Goal: Task Accomplishment & Management: Complete application form

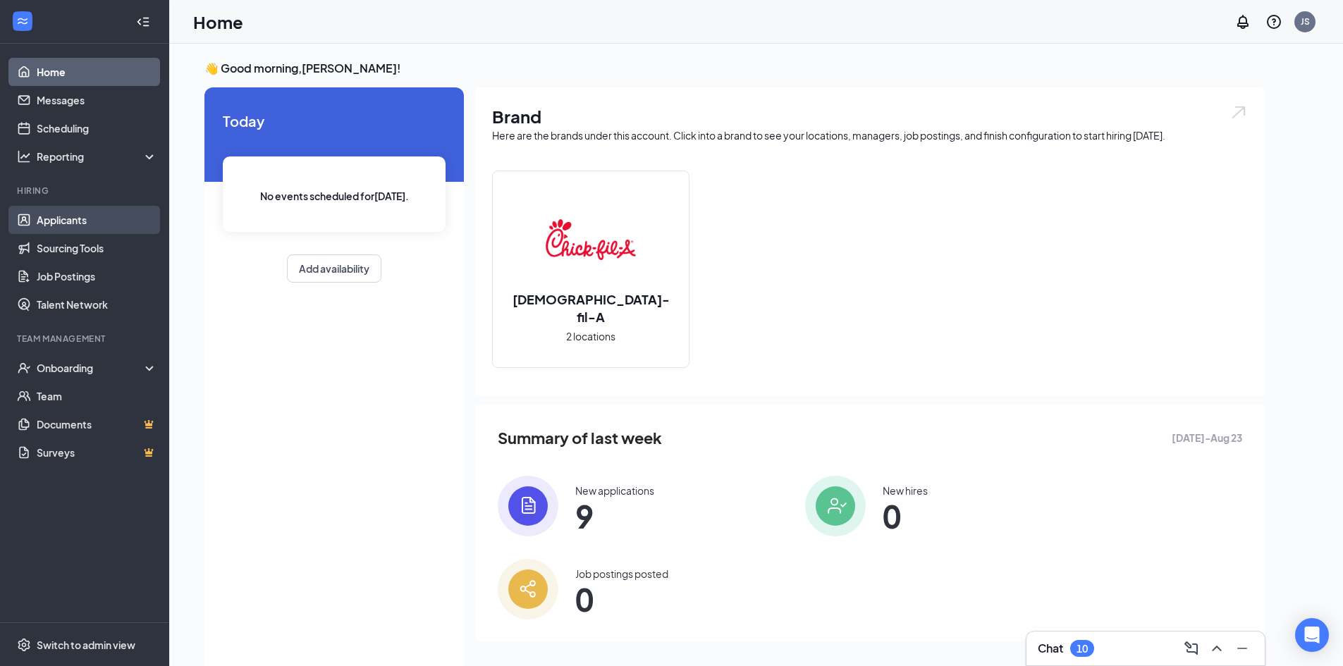
click at [90, 230] on link "Applicants" at bounding box center [97, 220] width 121 height 28
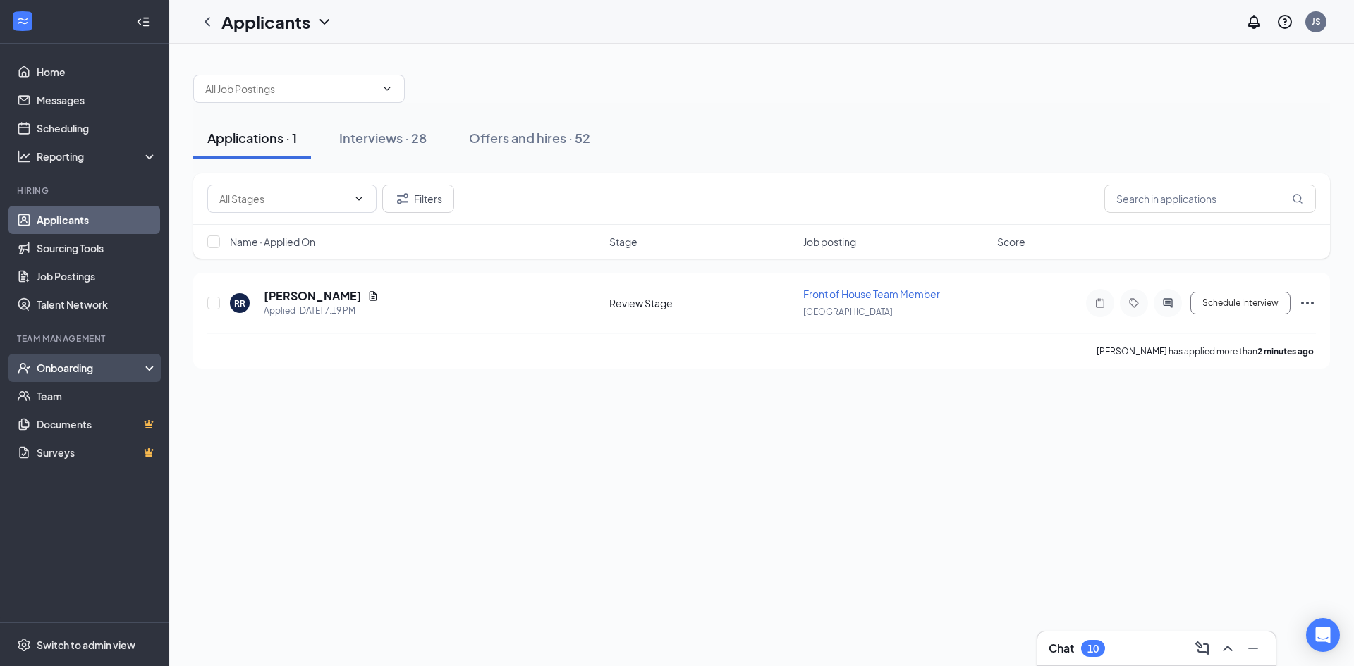
click at [75, 379] on div "Onboarding" at bounding box center [84, 368] width 169 height 28
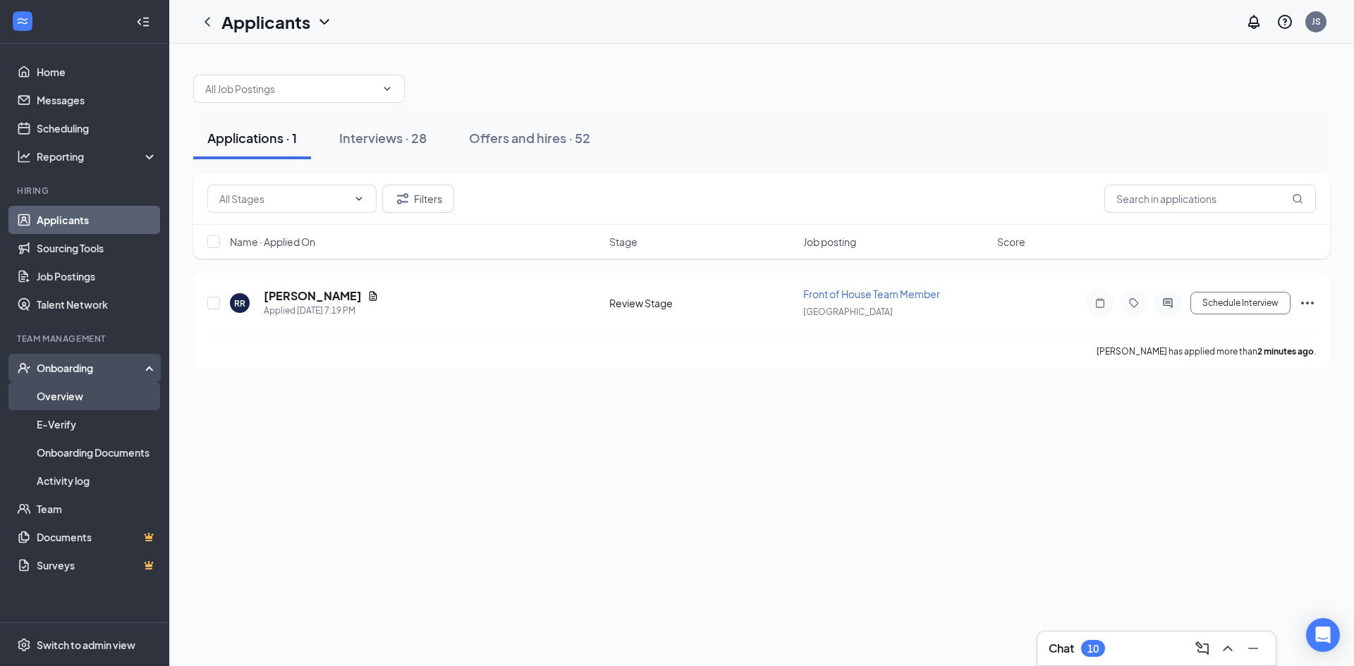
click at [89, 393] on link "Overview" at bounding box center [97, 396] width 121 height 28
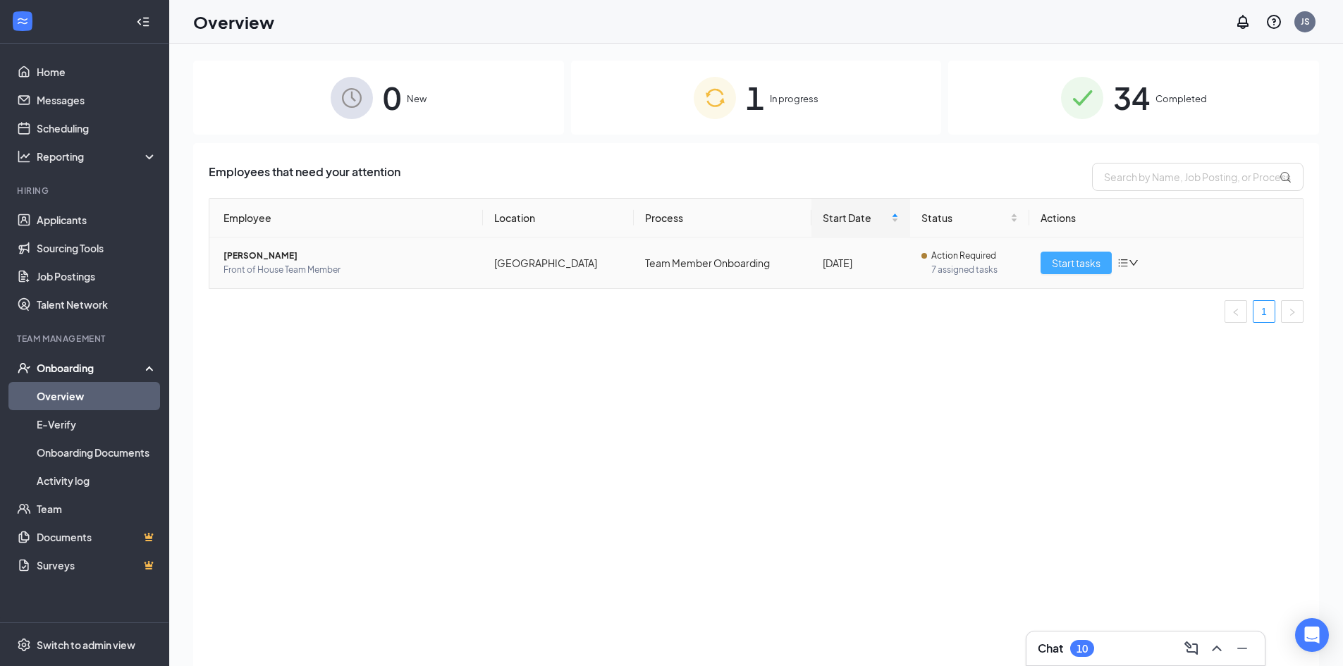
click at [1094, 267] on span "Start tasks" at bounding box center [1076, 263] width 49 height 16
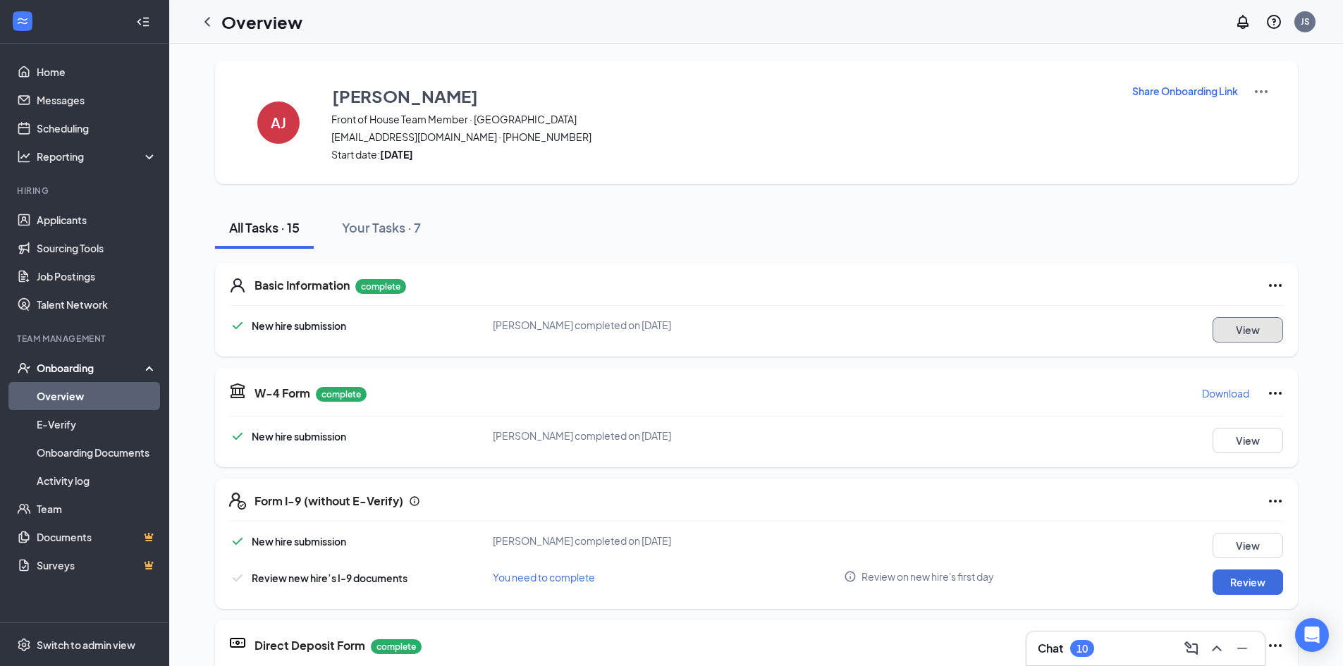
click at [1247, 322] on button "View" at bounding box center [1248, 329] width 71 height 25
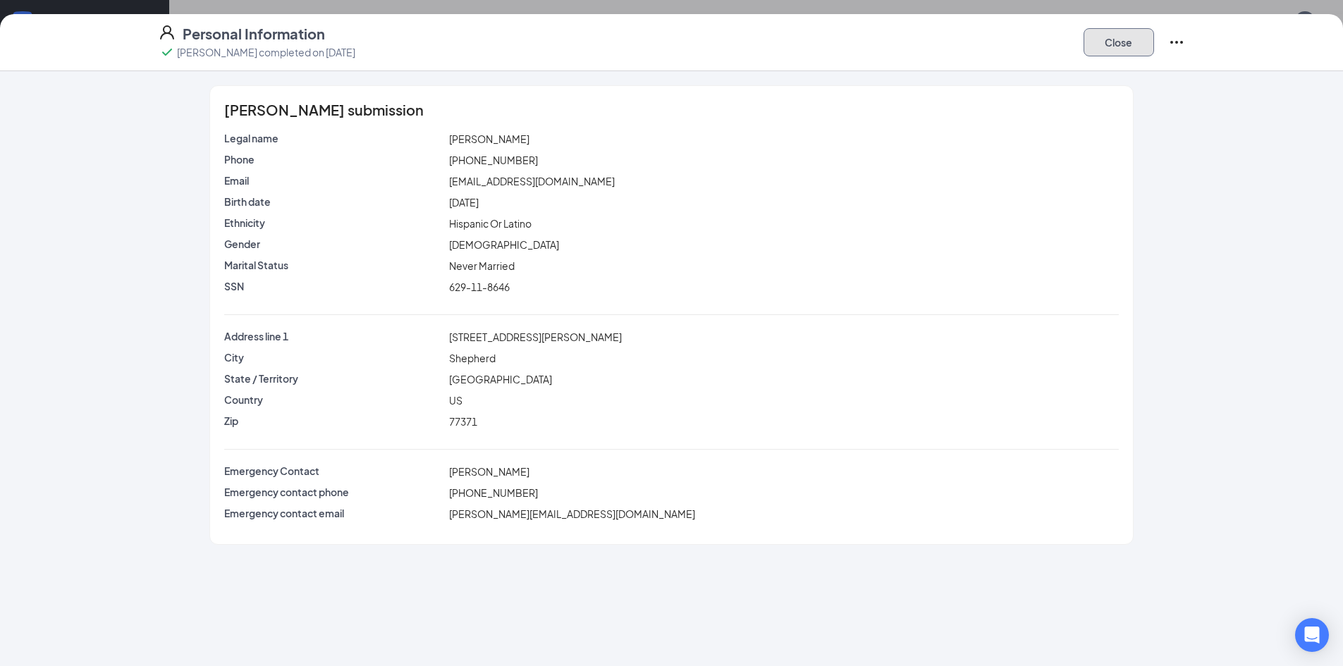
click at [1119, 33] on button "Close" at bounding box center [1119, 42] width 71 height 28
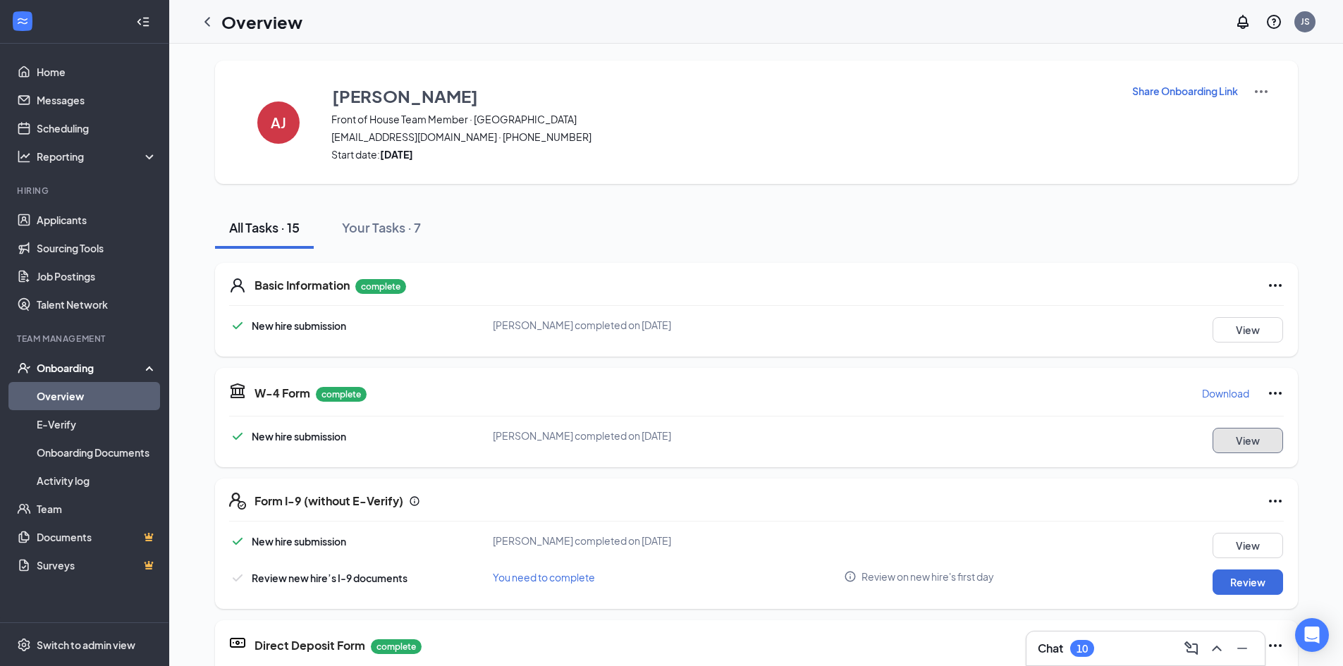
click at [1249, 435] on button "View" at bounding box center [1248, 440] width 71 height 25
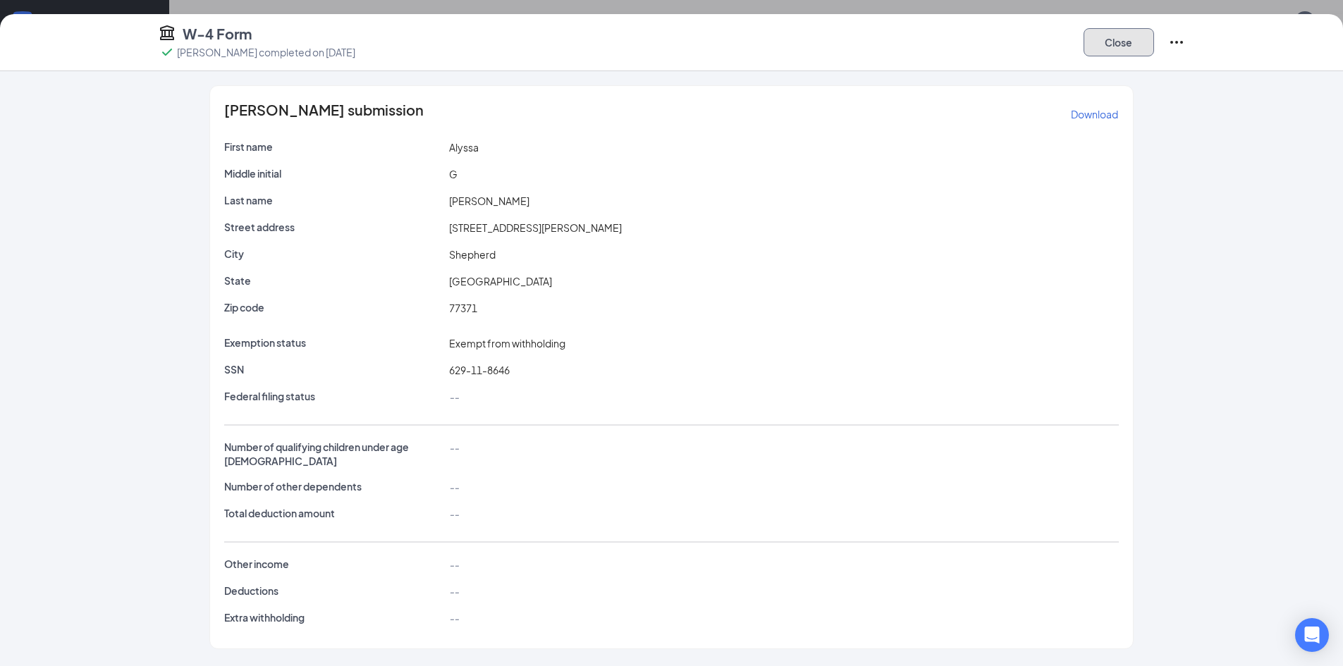
drag, startPoint x: 1128, startPoint y: 47, endPoint x: 1112, endPoint y: 59, distance: 20.2
click at [1114, 56] on div "Close" at bounding box center [1135, 42] width 102 height 37
click at [1116, 48] on button "Close" at bounding box center [1119, 42] width 71 height 28
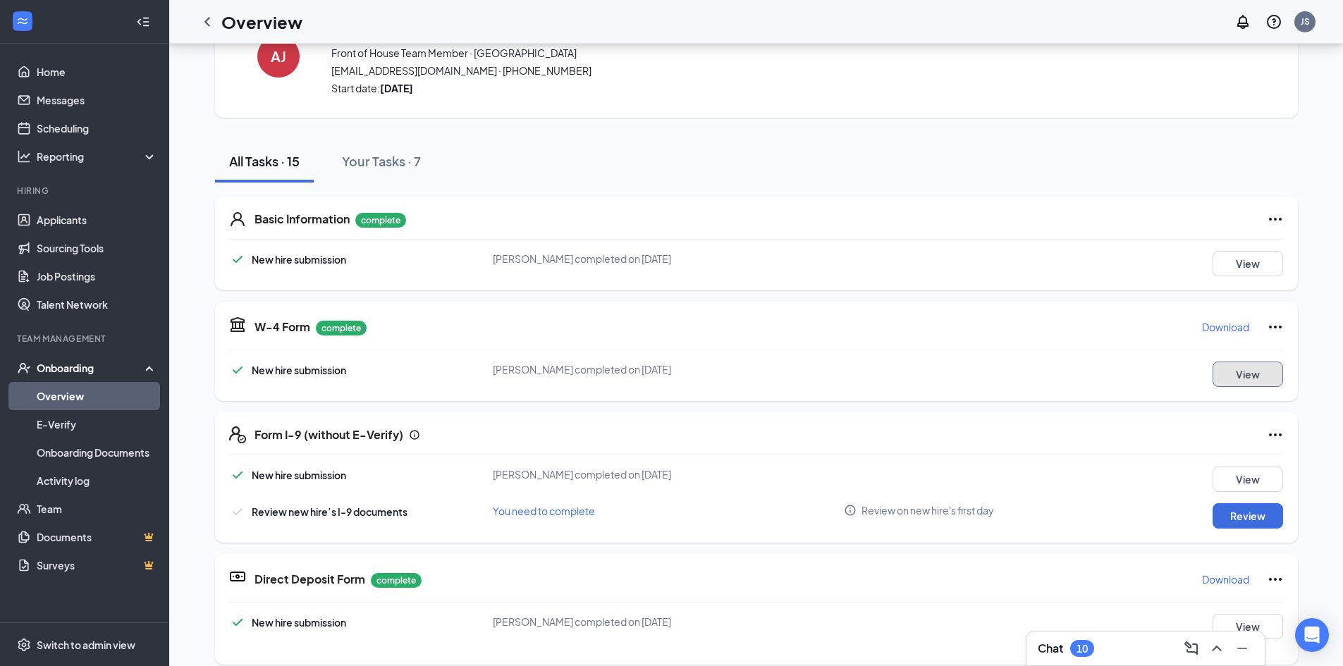
scroll to position [71, 0]
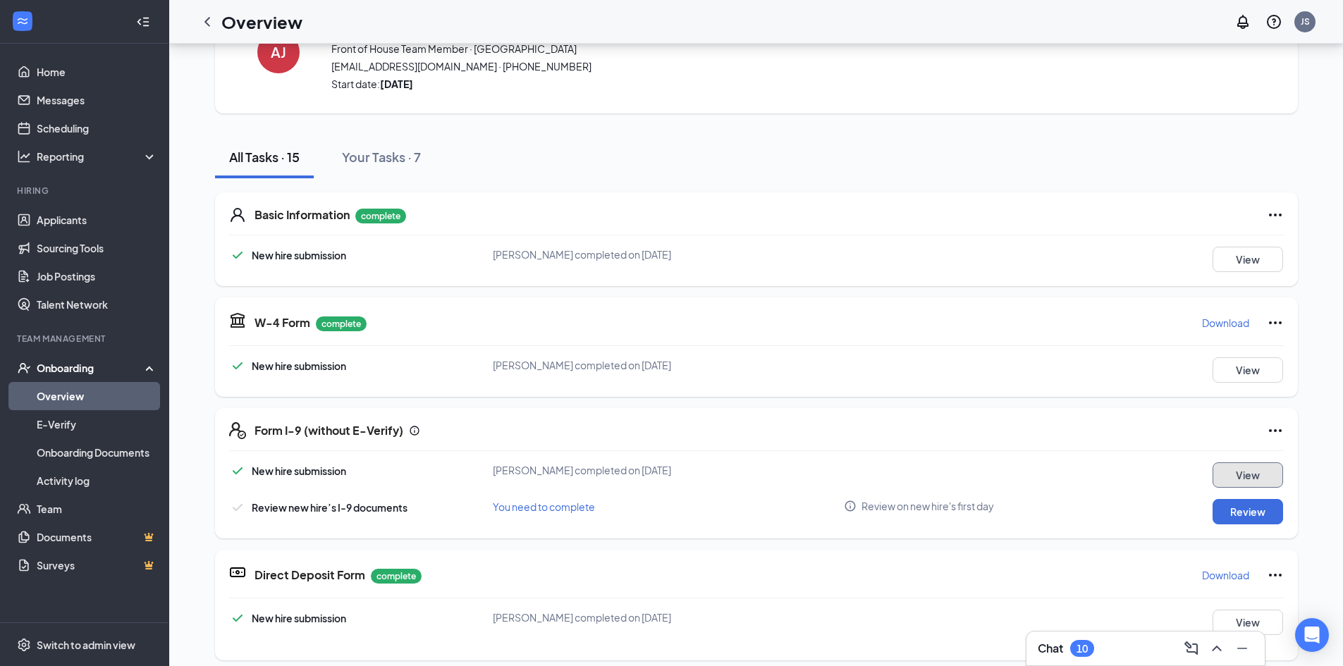
click at [1233, 472] on button "View" at bounding box center [1248, 475] width 71 height 25
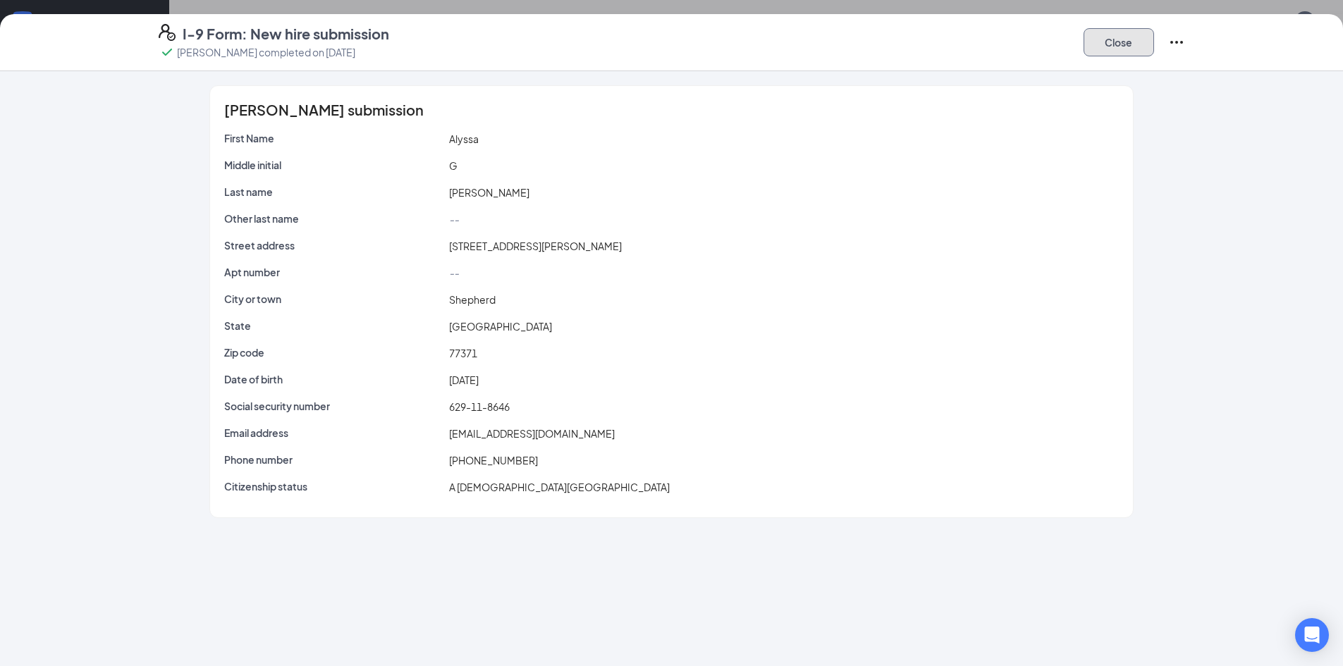
click at [1094, 42] on button "Close" at bounding box center [1119, 42] width 71 height 28
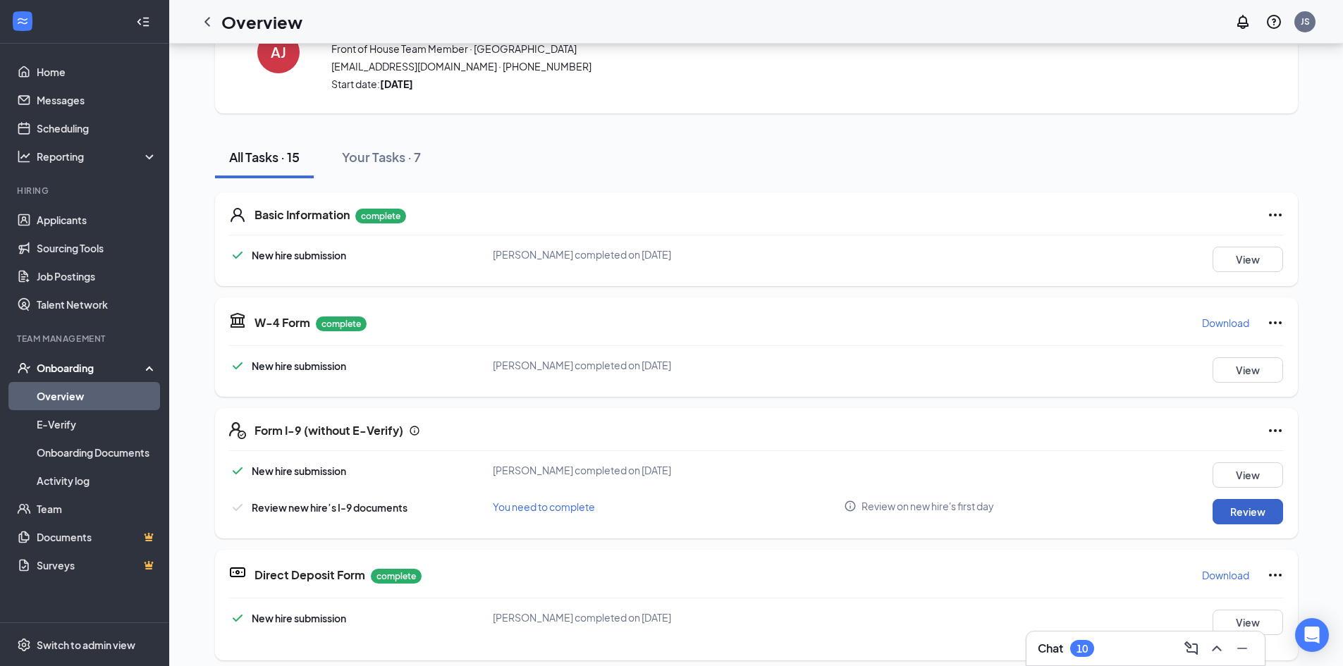
click at [1254, 501] on button "Review" at bounding box center [1248, 511] width 71 height 25
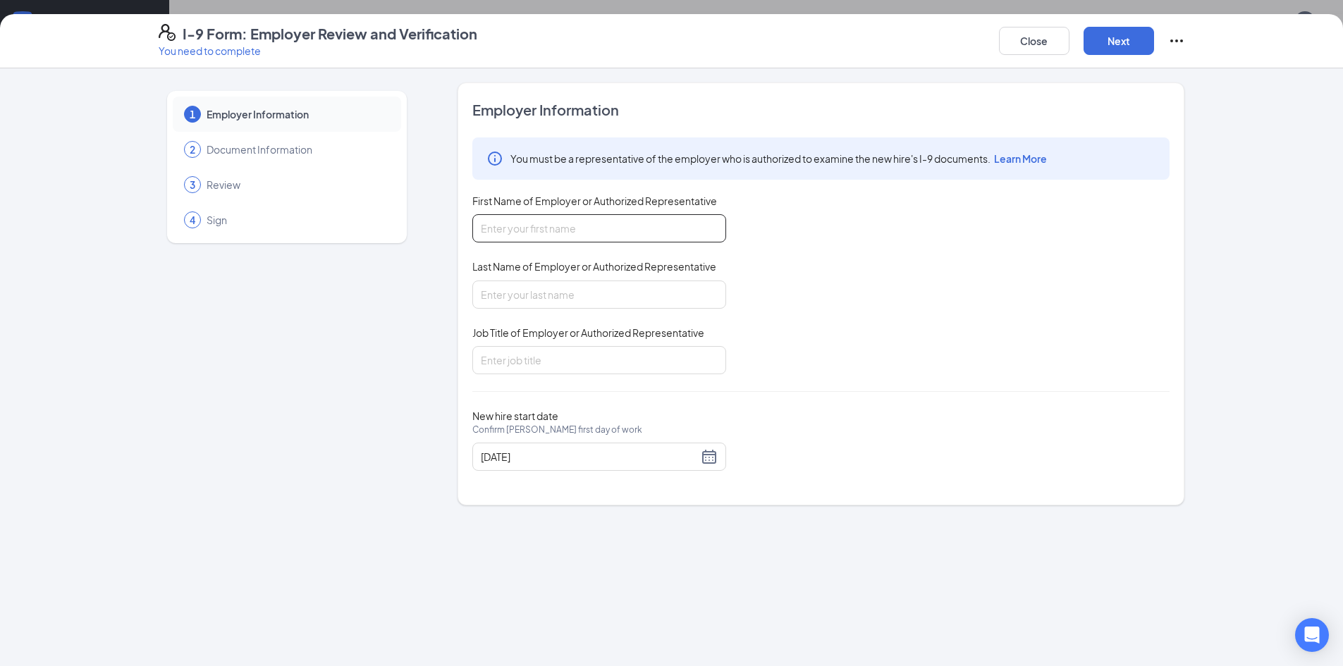
click at [602, 234] on input "First Name of Employer or Authorized Representative" at bounding box center [599, 228] width 254 height 28
type input "j"
type input "[PERSON_NAME]"
click at [625, 274] on div "Last Name of Employer or Authorized Representative" at bounding box center [599, 269] width 254 height 20
click at [647, 301] on input "Last Name of Employer or Authorized Representative" at bounding box center [599, 295] width 254 height 28
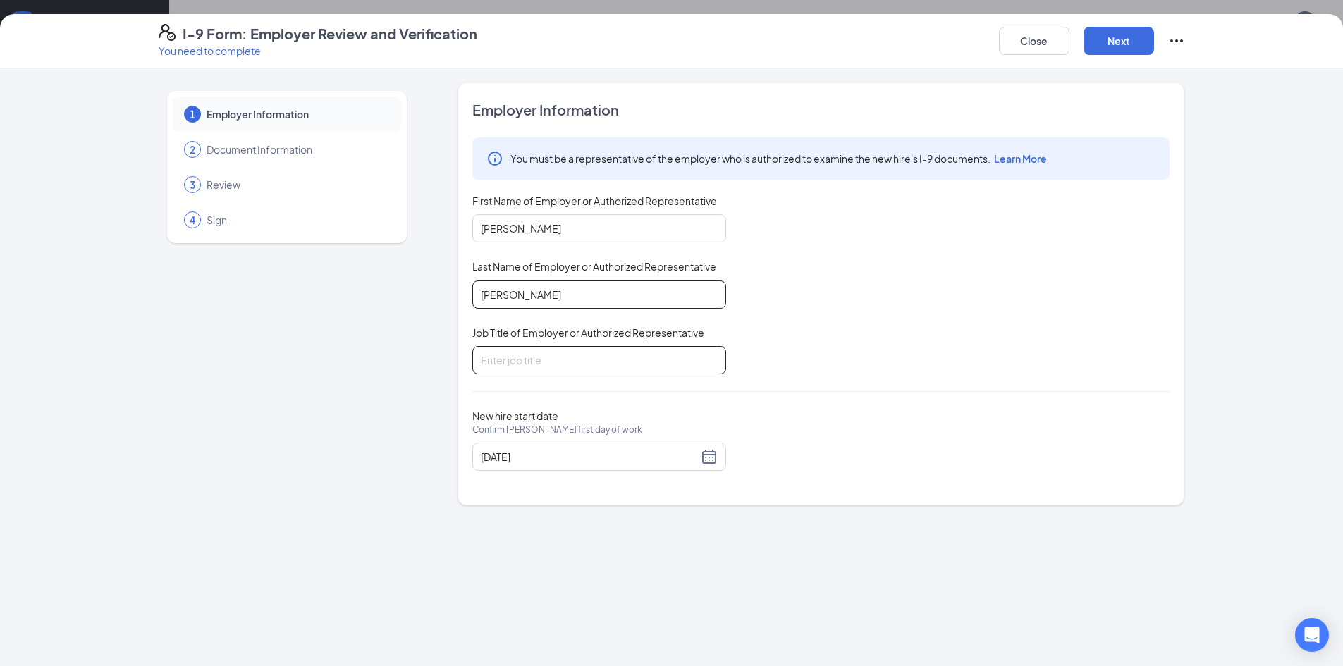
type input "[PERSON_NAME]"
click at [661, 363] on input "Job Title of Employer or Authorized Representative" at bounding box center [599, 360] width 254 height 28
type input "Director of Operations"
click at [857, 483] on div "Employer Information You must be a representative of the employer who is author…" at bounding box center [820, 294] width 697 height 388
click at [1113, 37] on button "Next" at bounding box center [1119, 41] width 71 height 28
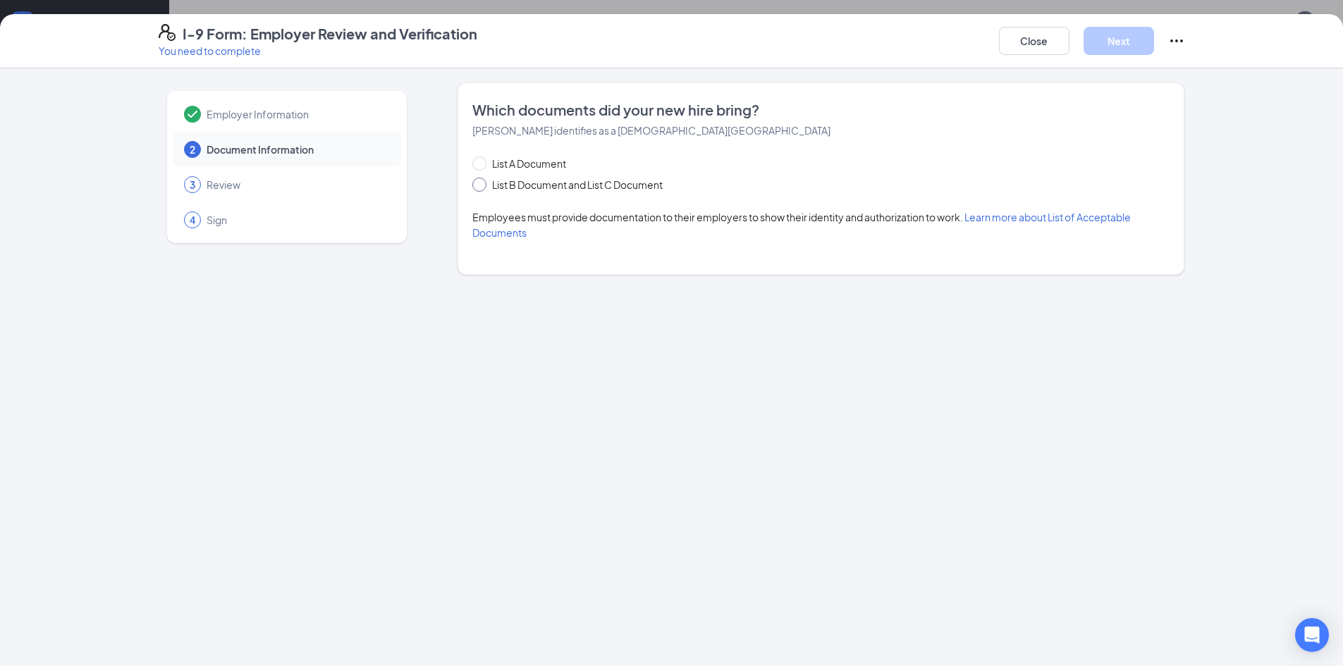
click at [531, 186] on span "List B Document and List C Document" at bounding box center [578, 185] width 182 height 16
click at [482, 186] on input "List B Document and List C Document" at bounding box center [477, 183] width 10 height 10
radio input "true"
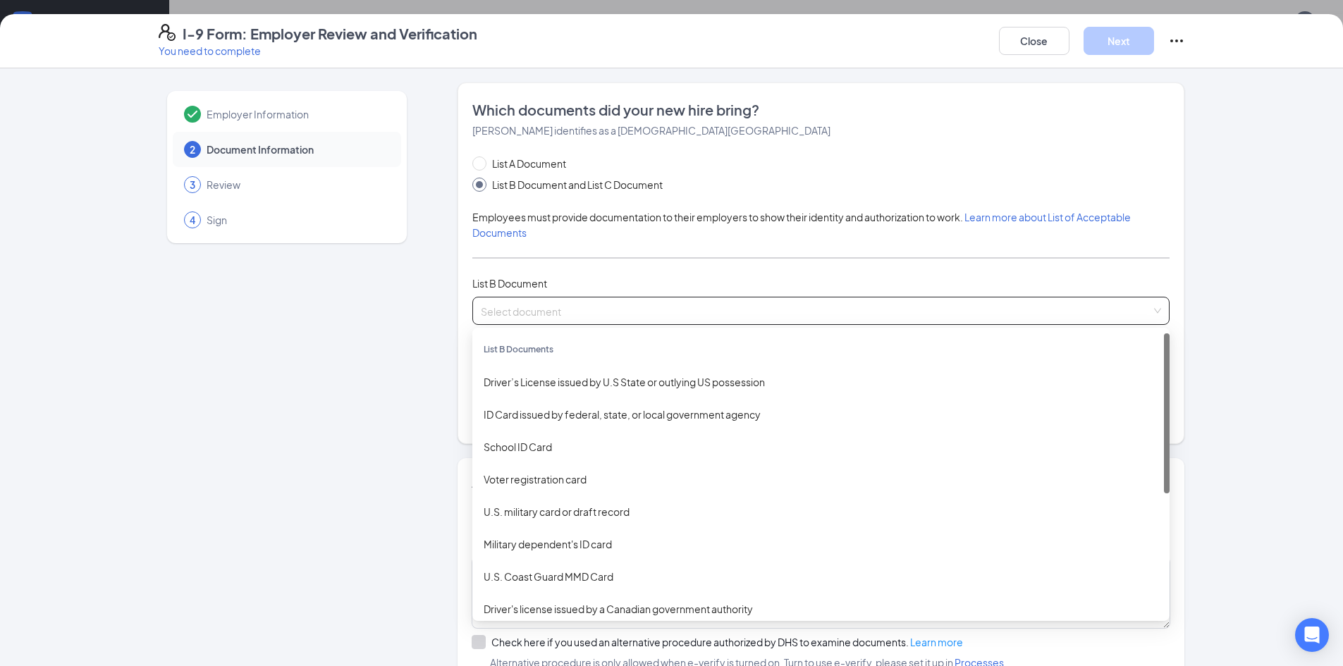
click at [559, 303] on input "search" at bounding box center [816, 308] width 671 height 21
click at [582, 374] on div "Driver’s License issued by U.S State or outlying US possession" at bounding box center [820, 382] width 697 height 32
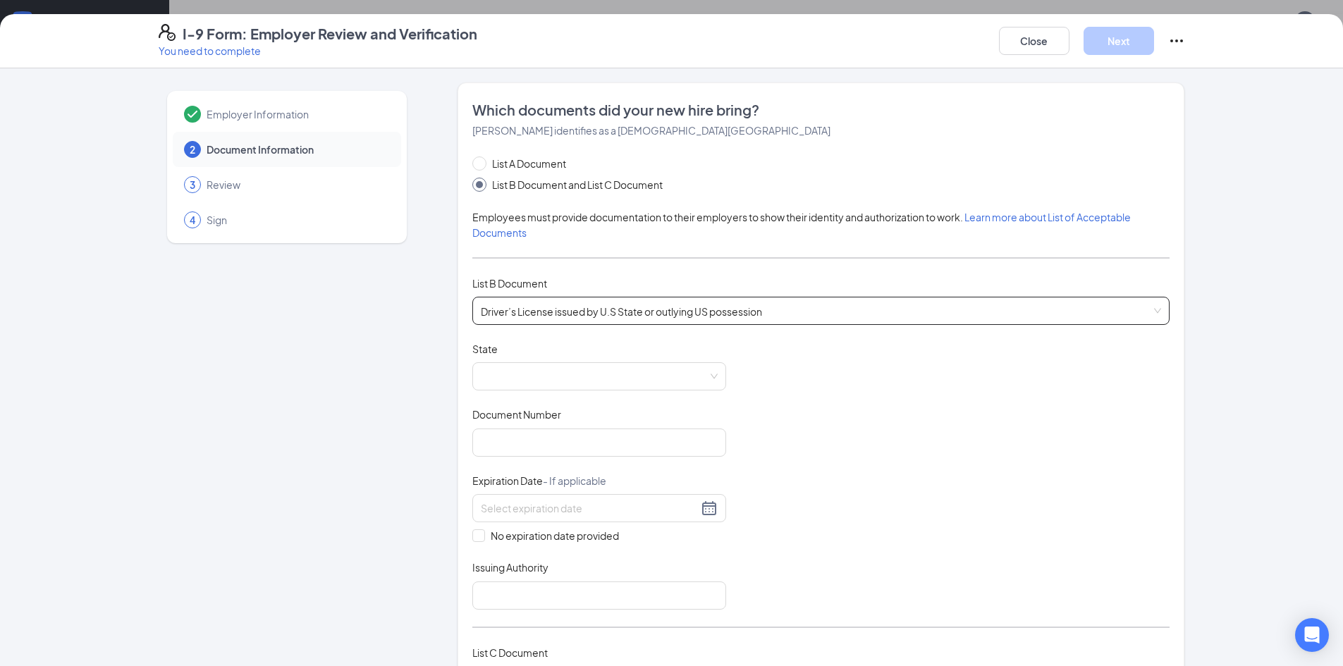
click at [582, 374] on span at bounding box center [599, 376] width 237 height 27
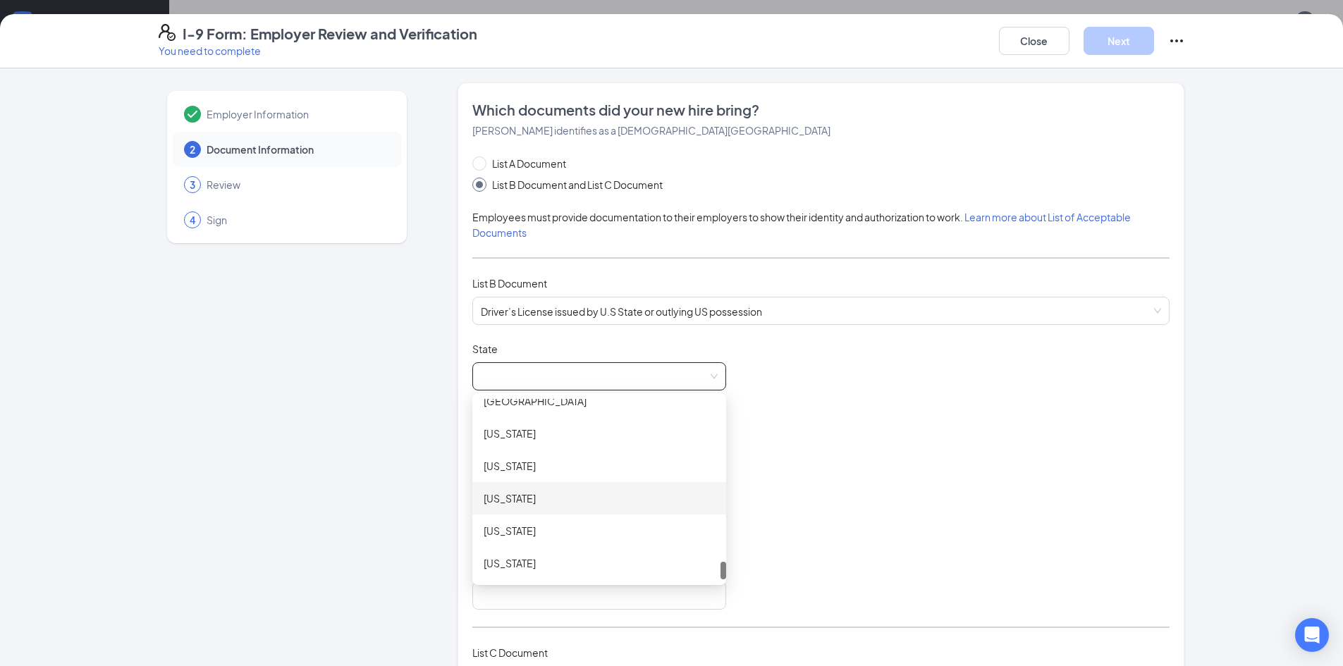
scroll to position [1495, 0]
click at [576, 463] on div "[US_STATE]" at bounding box center [599, 477] width 254 height 32
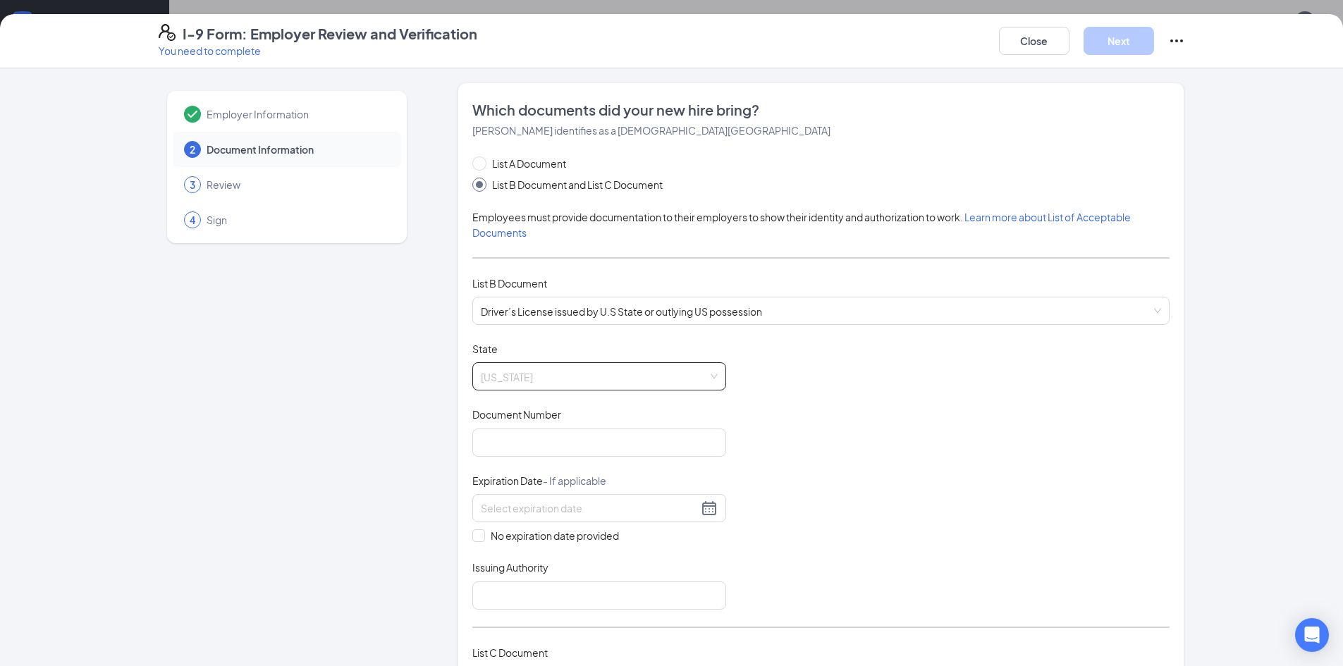
click at [575, 389] on span "[US_STATE]" at bounding box center [599, 376] width 237 height 27
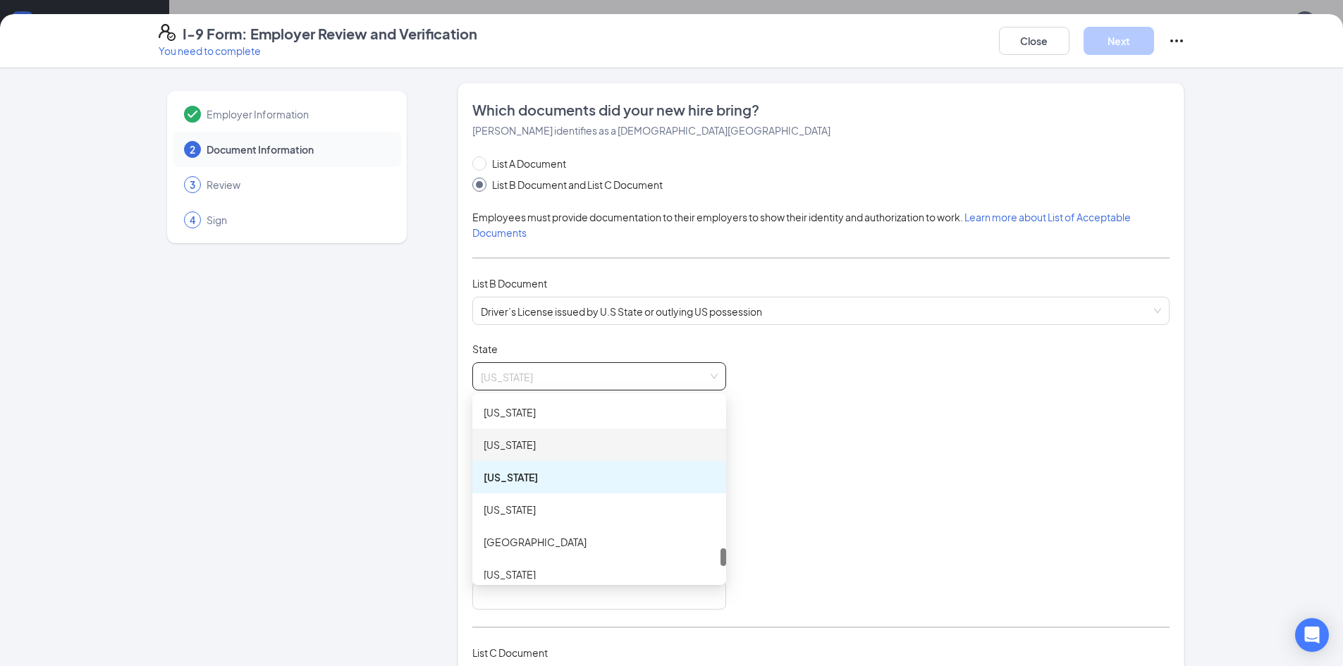
click at [571, 456] on div "[US_STATE]" at bounding box center [599, 445] width 254 height 32
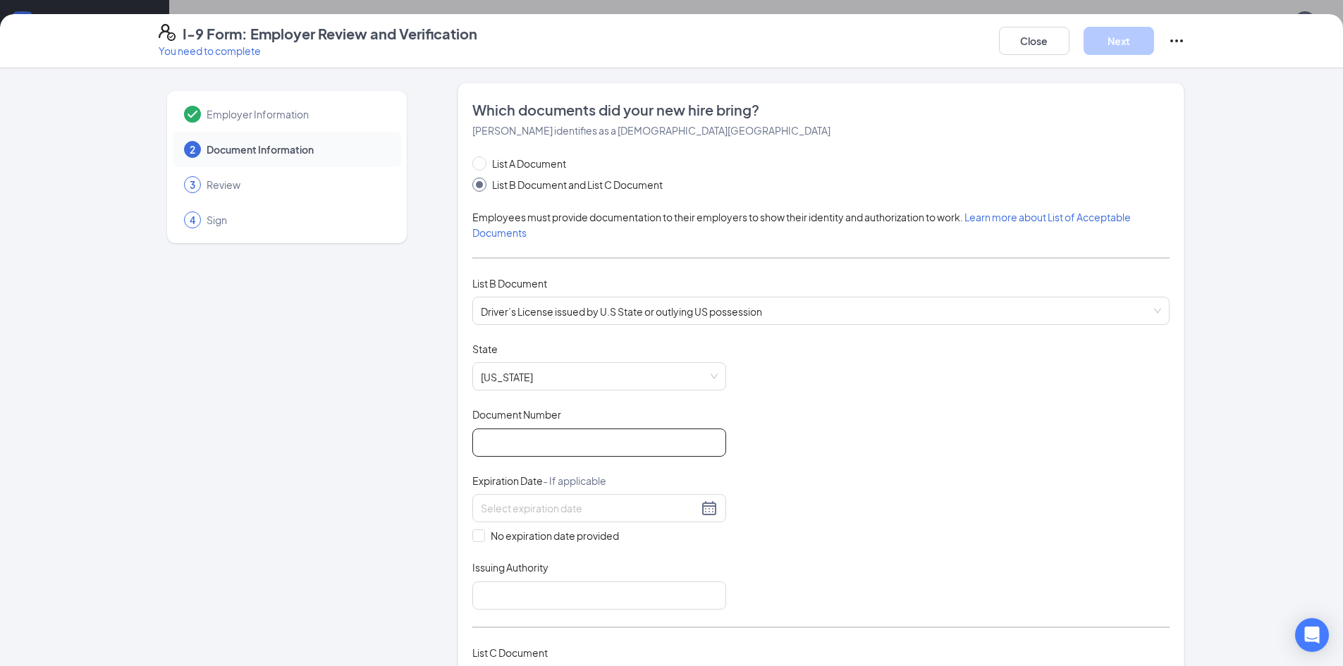
click at [573, 448] on input "Document Number" at bounding box center [599, 443] width 254 height 28
type input "48786837"
click at [704, 506] on div at bounding box center [599, 508] width 237 height 17
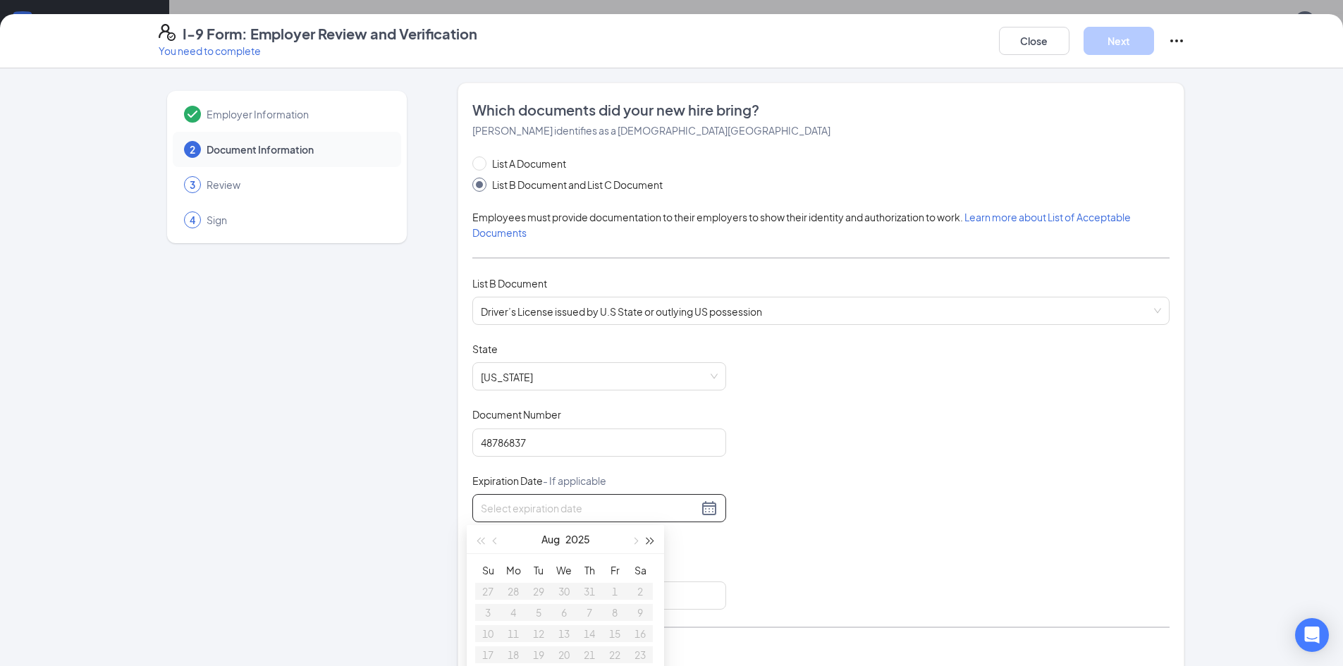
click at [656, 543] on button "button" at bounding box center [651, 539] width 16 height 28
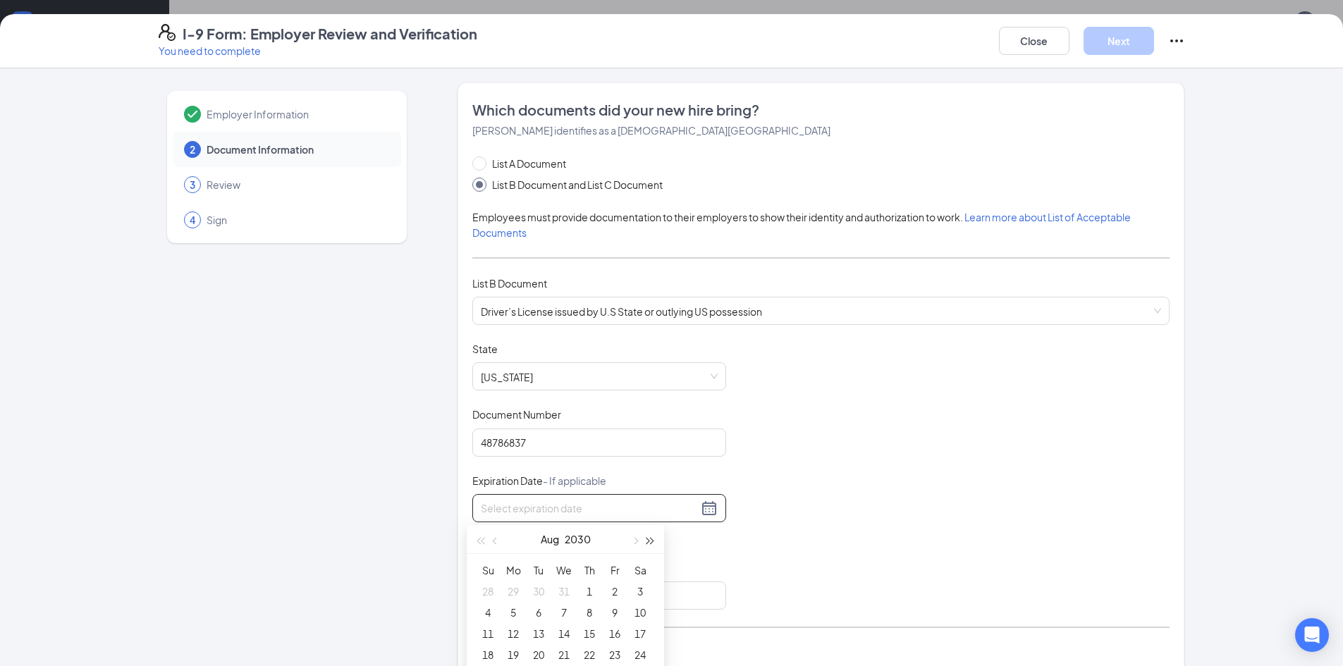
click at [656, 543] on button "button" at bounding box center [651, 539] width 16 height 28
click at [489, 540] on button "button" at bounding box center [496, 539] width 16 height 28
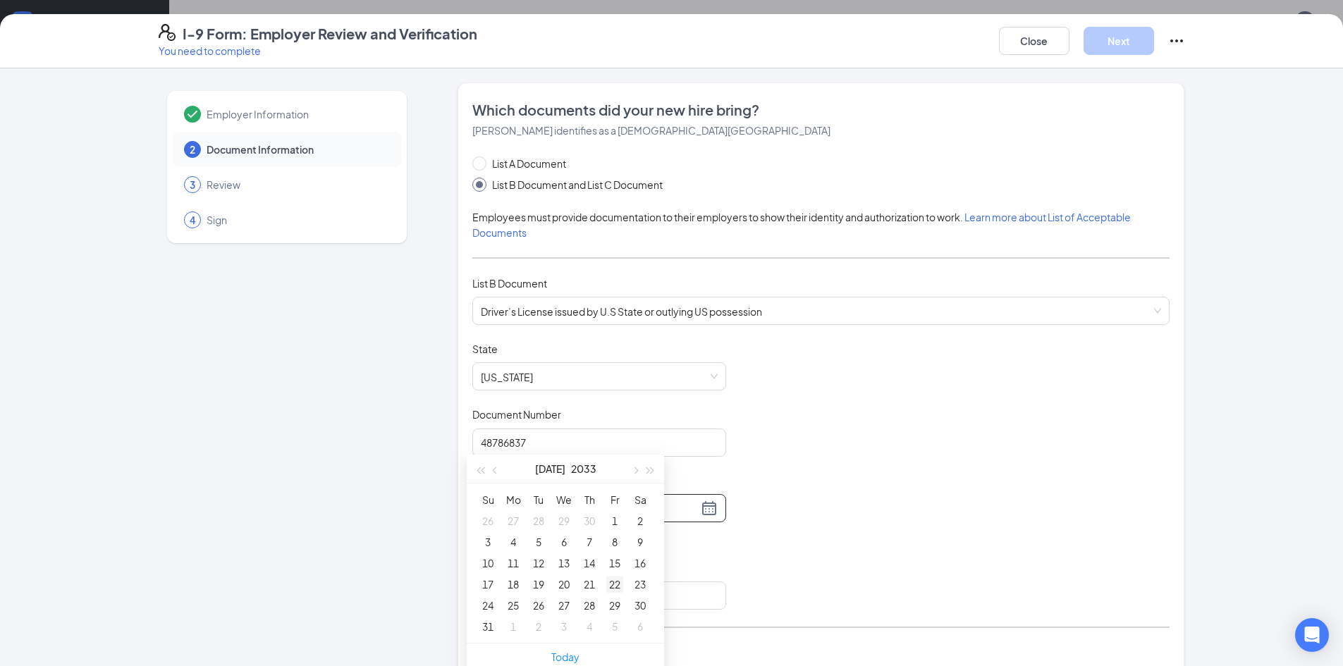
type input "[DATE]"
click at [615, 584] on div "22" at bounding box center [614, 584] width 17 height 17
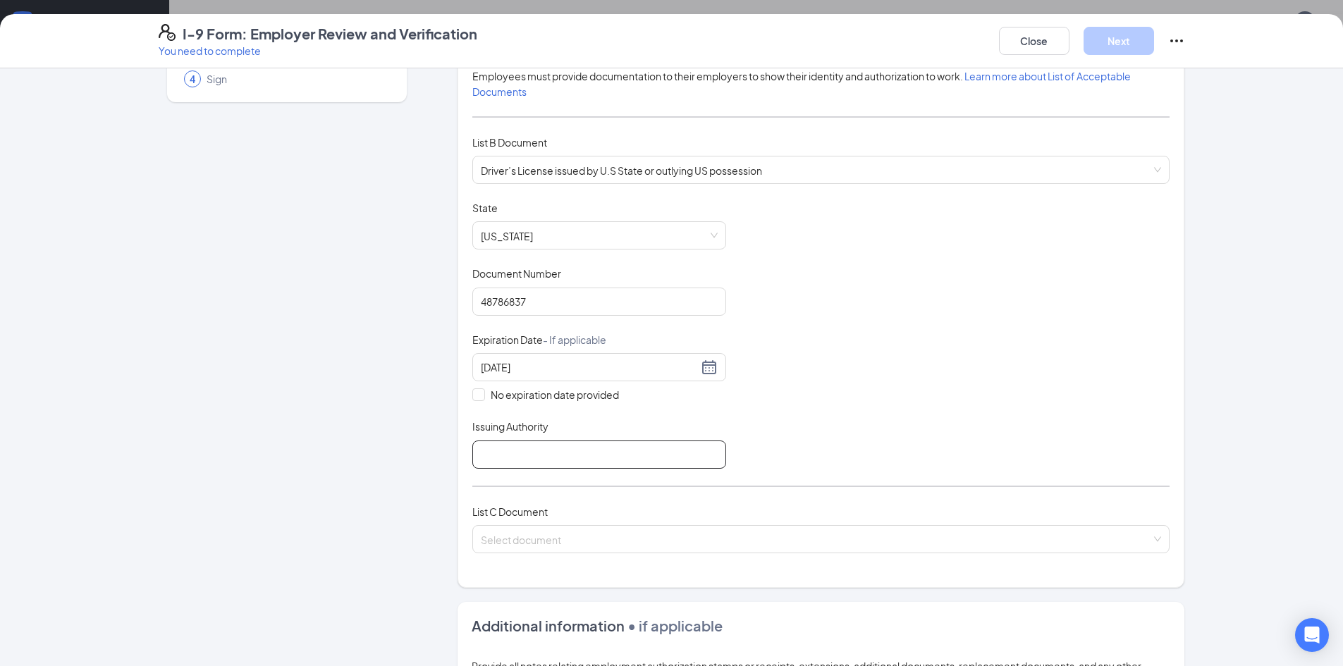
click at [556, 464] on input "Issuing Authority" at bounding box center [599, 455] width 254 height 28
click at [516, 451] on input "State of [US_STATE]" at bounding box center [599, 455] width 254 height 28
type input "State of [US_STATE]"
click at [579, 501] on div "List A Document List B Document and List C Document Employees must provide docu…" at bounding box center [820, 293] width 697 height 556
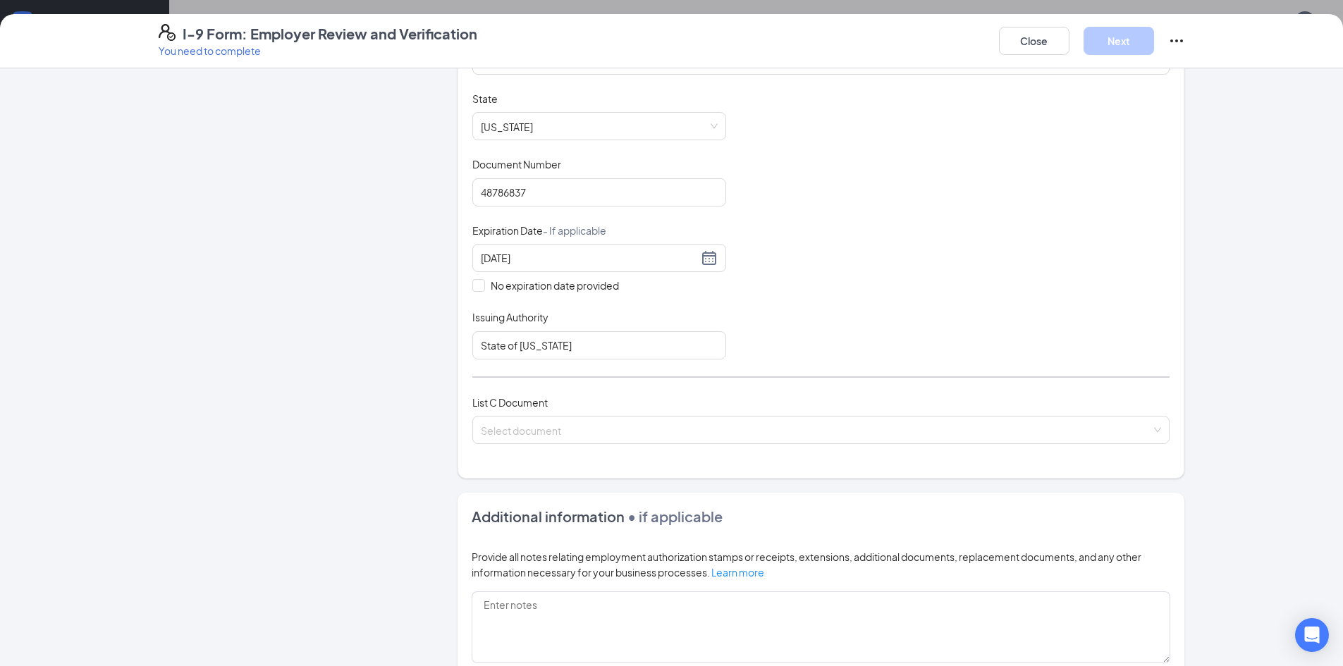
scroll to position [282, 0]
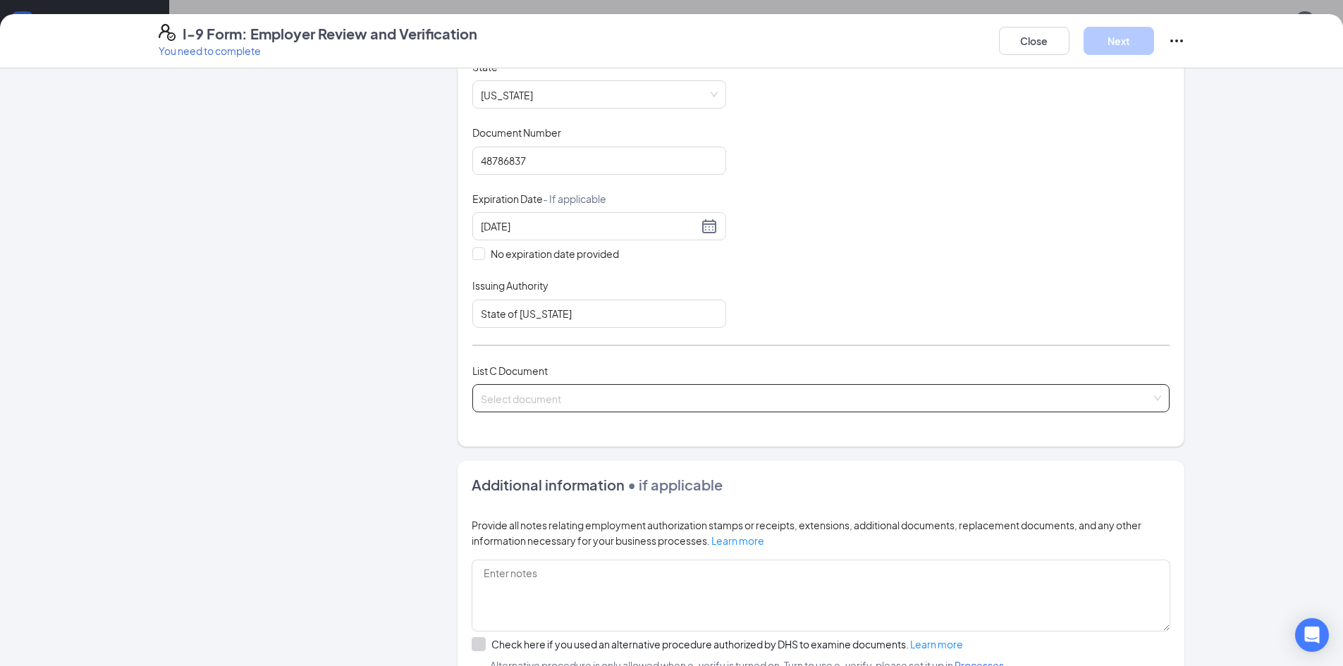
click at [567, 386] on input "search" at bounding box center [816, 395] width 671 height 21
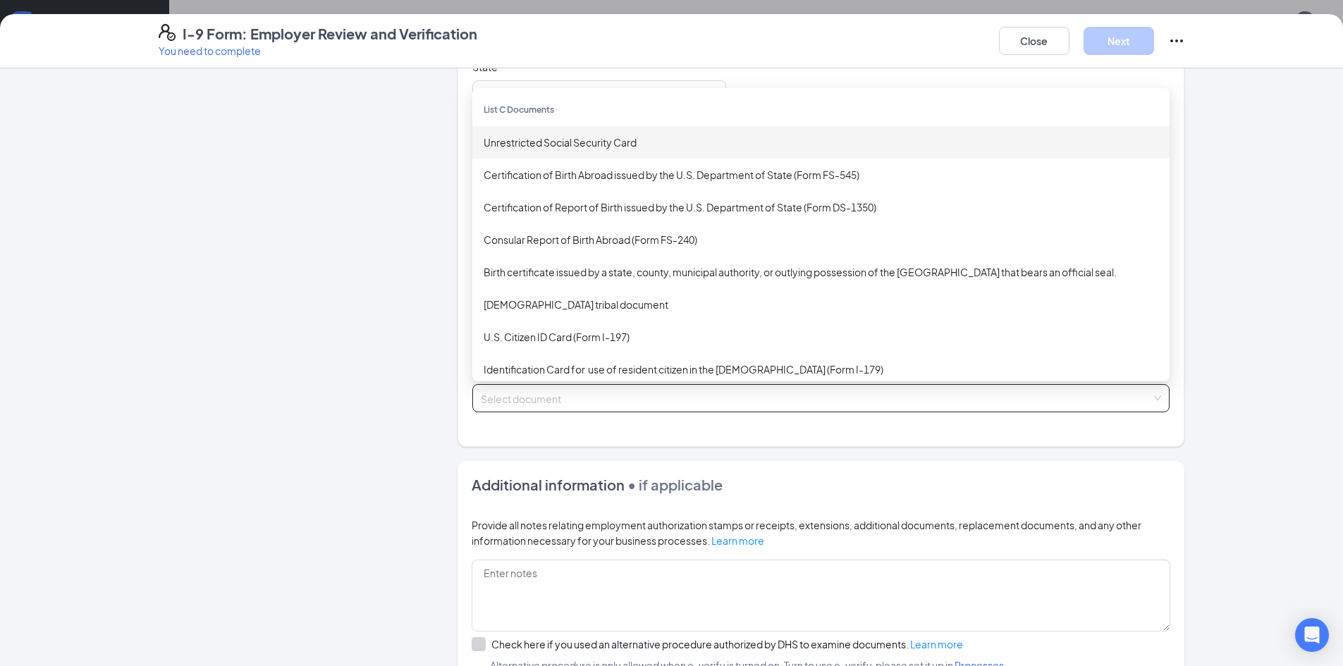
click at [590, 146] on div "Unrestricted Social Security Card" at bounding box center [821, 143] width 675 height 16
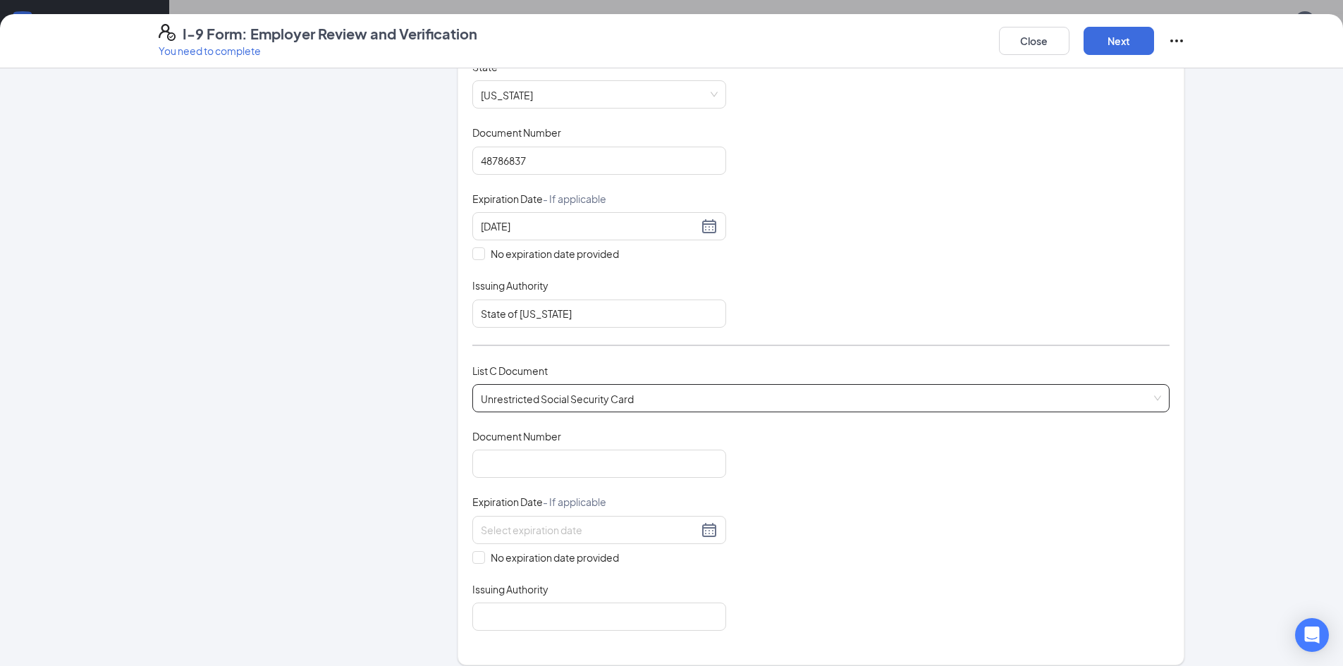
click at [556, 448] on div "Document Number" at bounding box center [599, 439] width 254 height 20
click at [576, 466] on input "Document Number" at bounding box center [599, 464] width 254 height 28
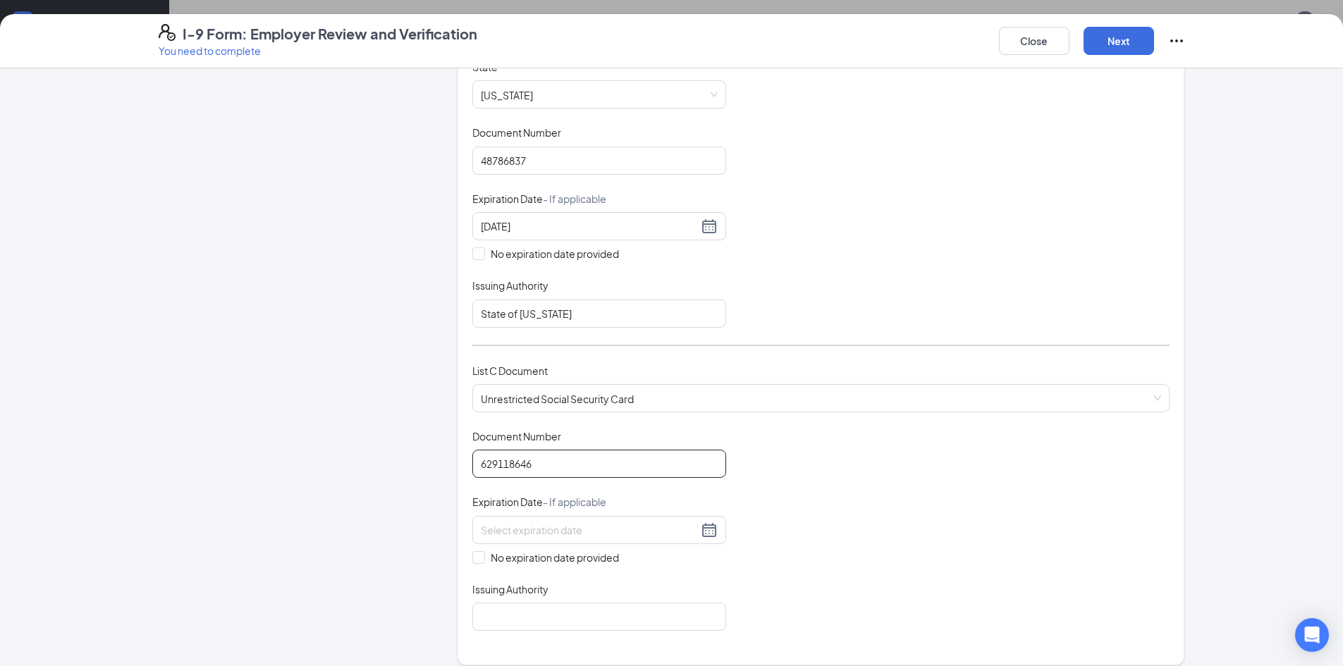
type input "629118646"
drag, startPoint x: 1017, startPoint y: 475, endPoint x: 929, endPoint y: 493, distance: 89.9
click at [1018, 475] on div "Document Title Unrestricted Social Security Card Document Number 629118646 Expi…" at bounding box center [820, 530] width 697 height 202
click at [538, 562] on span "No expiration date provided" at bounding box center [555, 558] width 140 height 16
click at [482, 561] on input "No expiration date provided" at bounding box center [477, 556] width 10 height 10
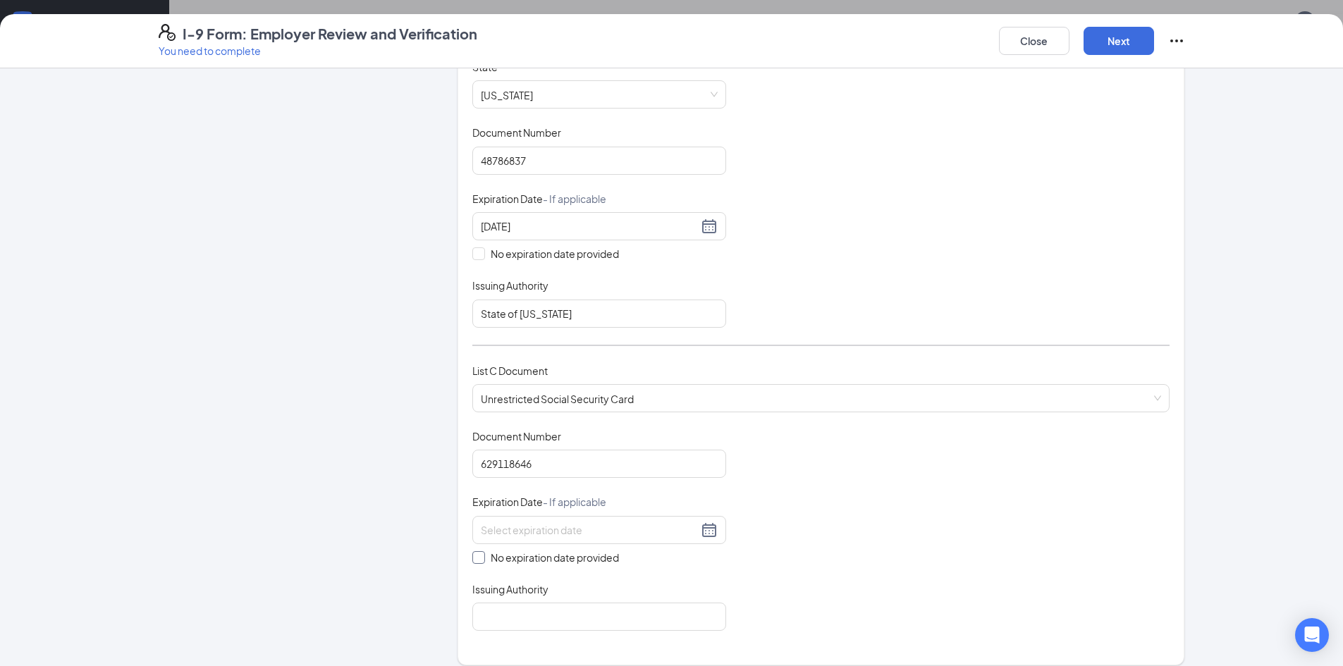
checkbox input "true"
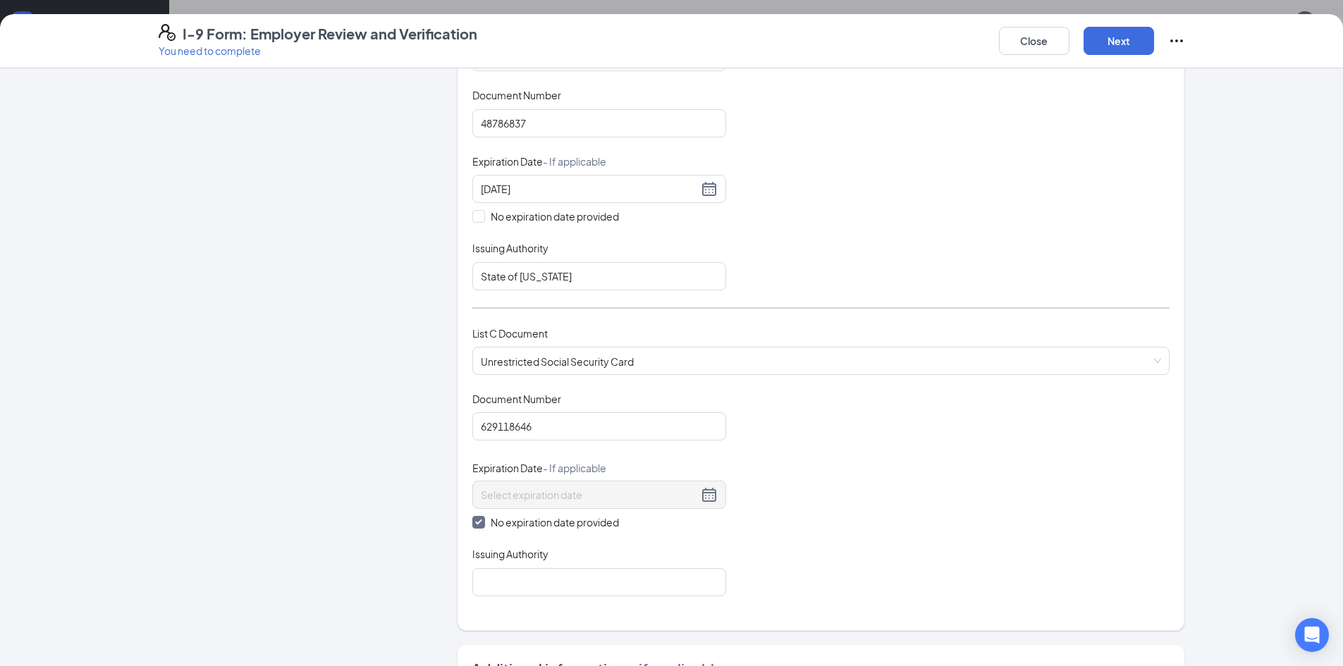
scroll to position [353, 0]
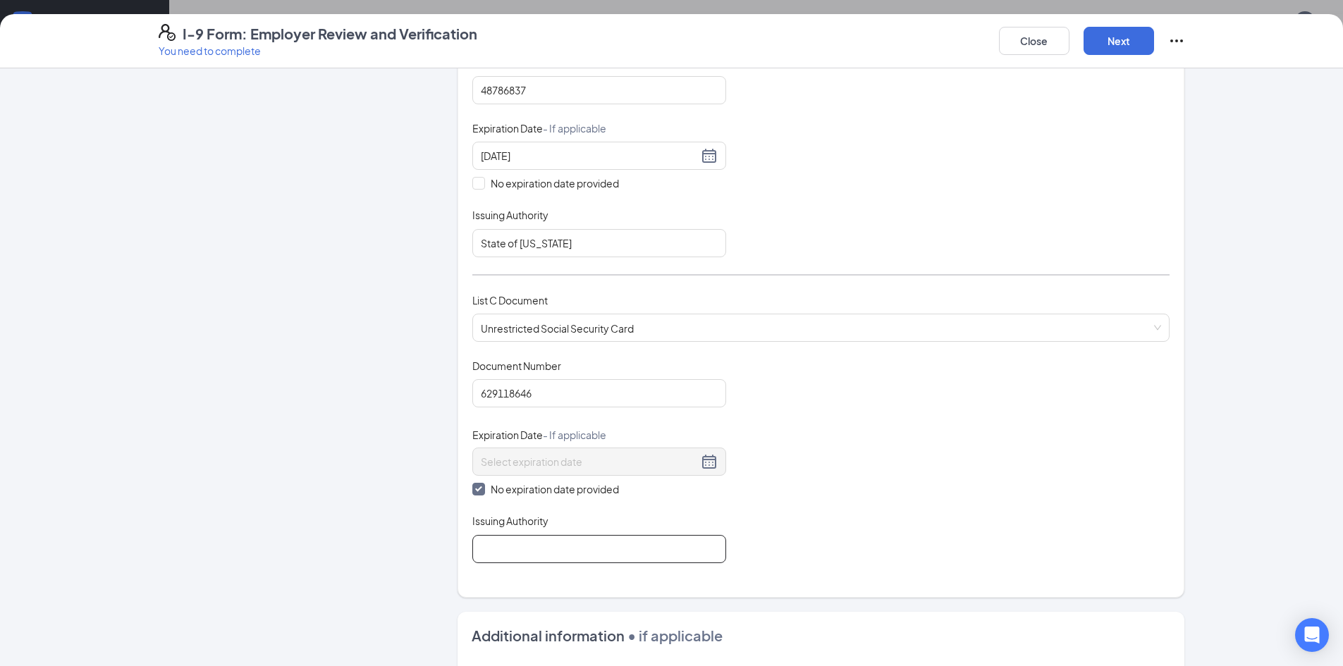
click at [577, 546] on input "Issuing Authority" at bounding box center [599, 549] width 254 height 28
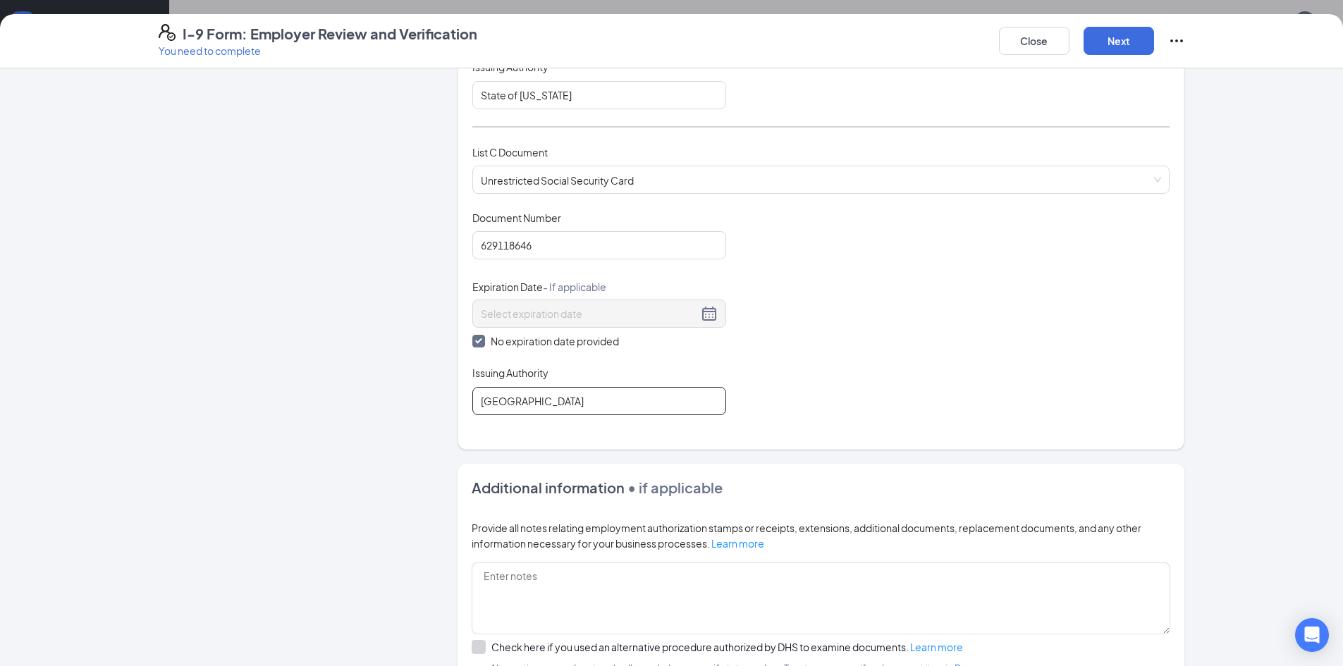
scroll to position [673, 0]
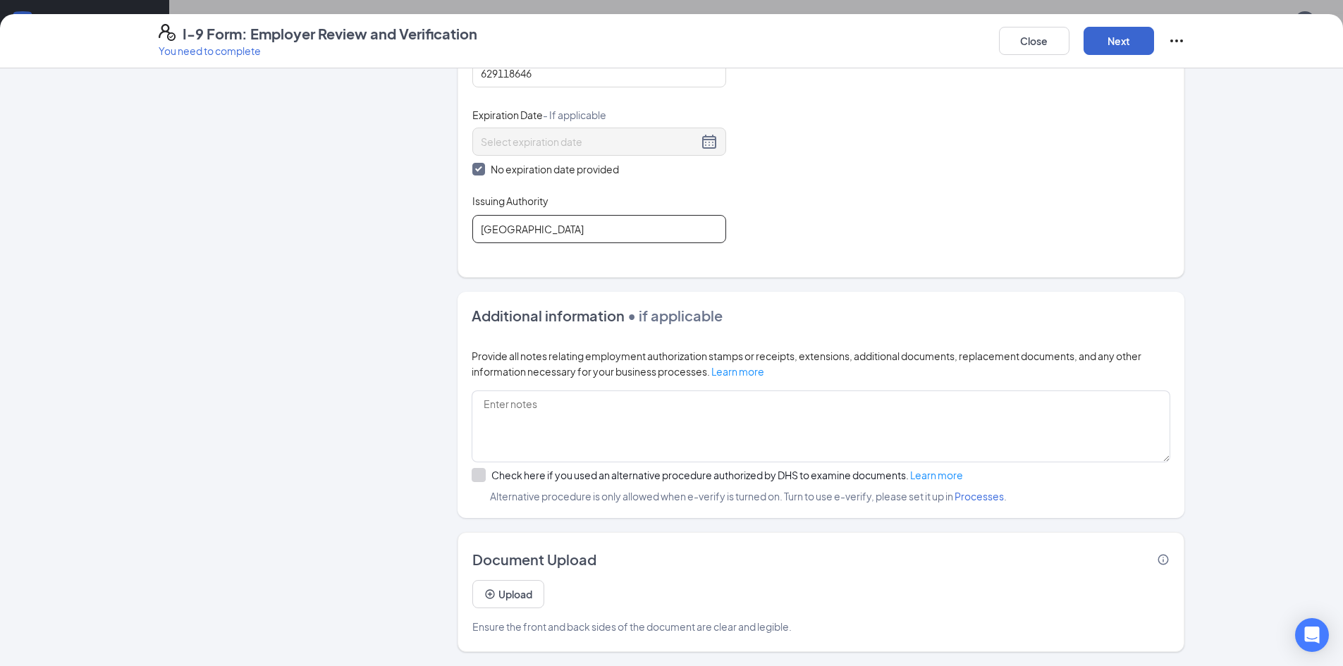
type input "[GEOGRAPHIC_DATA]"
click at [1129, 51] on button "Next" at bounding box center [1119, 41] width 71 height 28
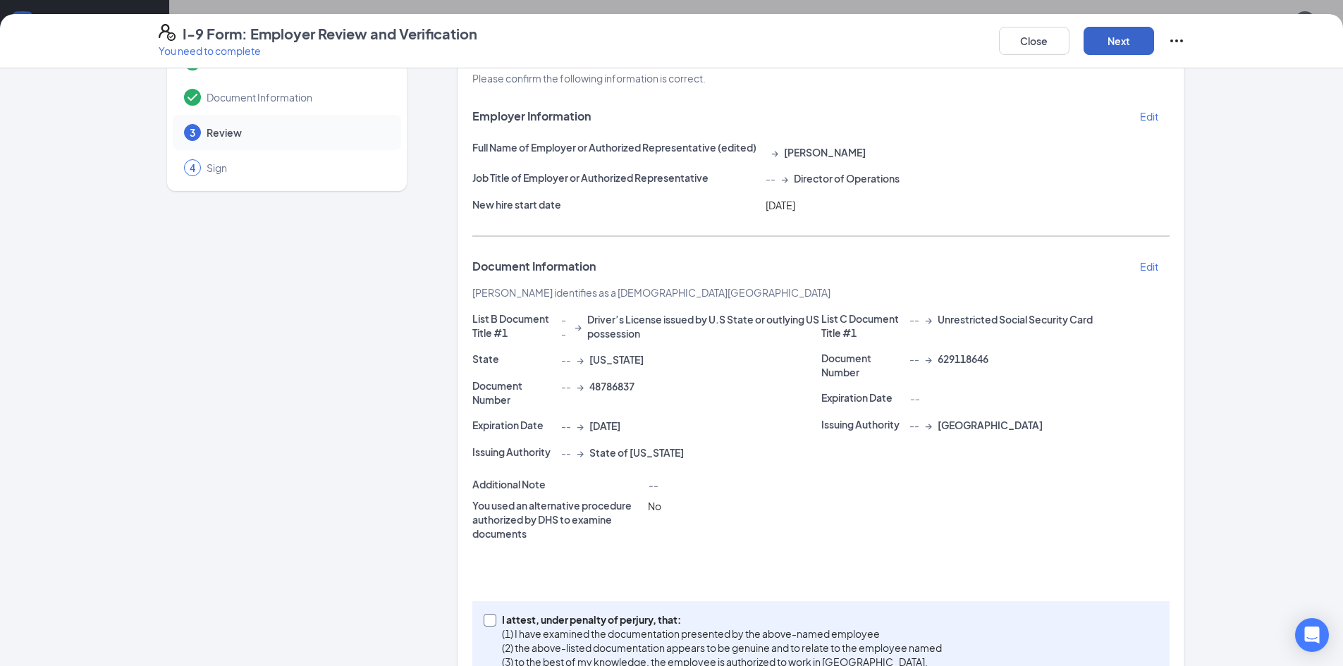
scroll to position [27, 0]
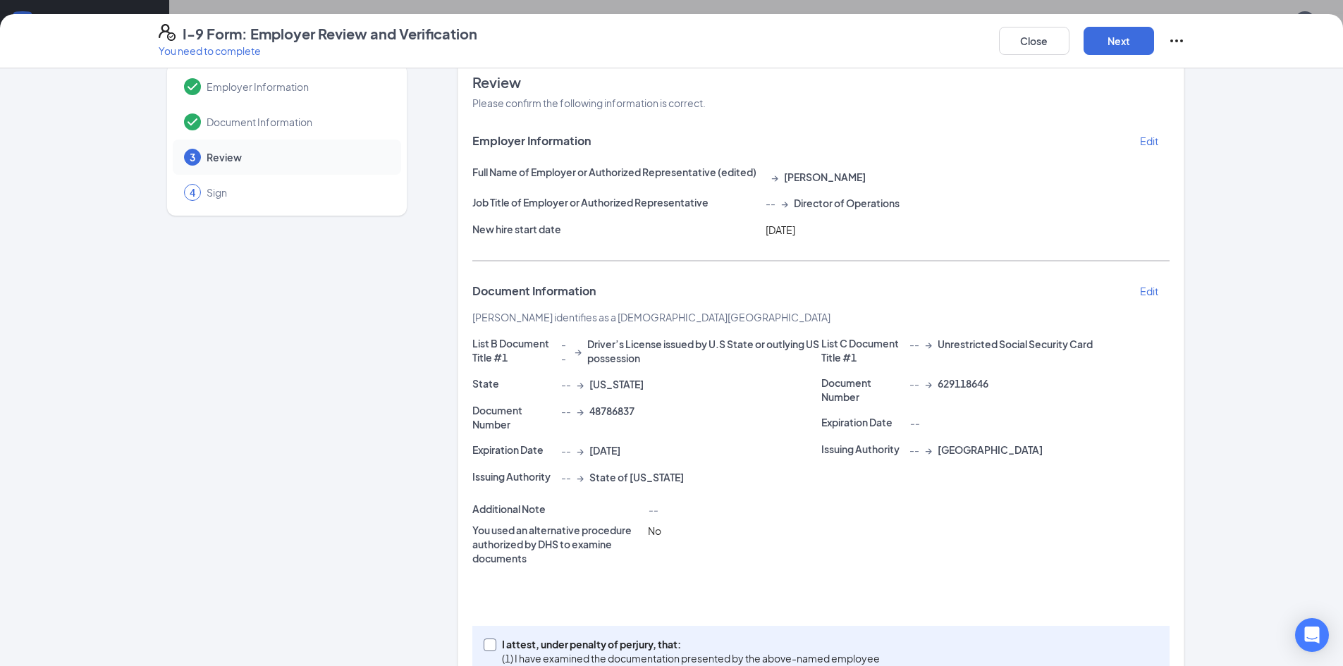
click at [484, 649] on span at bounding box center [490, 645] width 13 height 13
click at [484, 649] on input "I attest, under penalty of [PERSON_NAME], that: (1) I have examined the documen…" at bounding box center [489, 644] width 10 height 10
checkbox input "true"
click at [1130, 40] on button "Next" at bounding box center [1119, 41] width 71 height 28
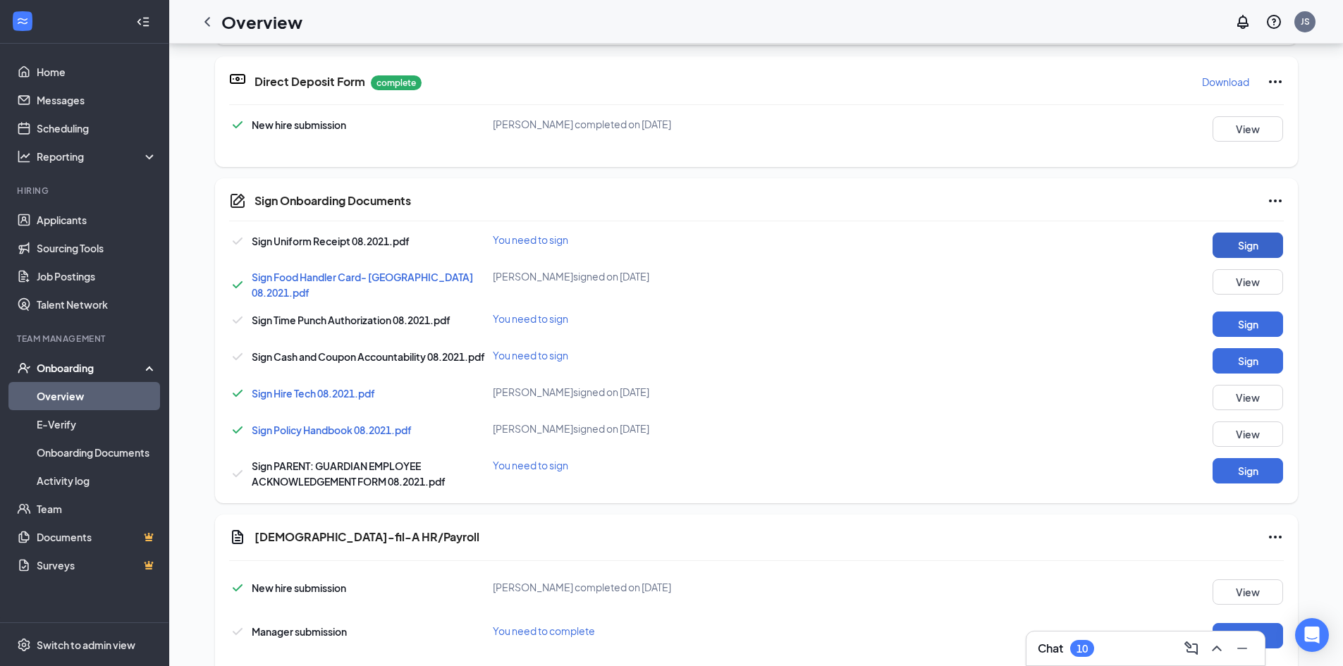
click at [1254, 238] on button "Sign" at bounding box center [1248, 245] width 71 height 25
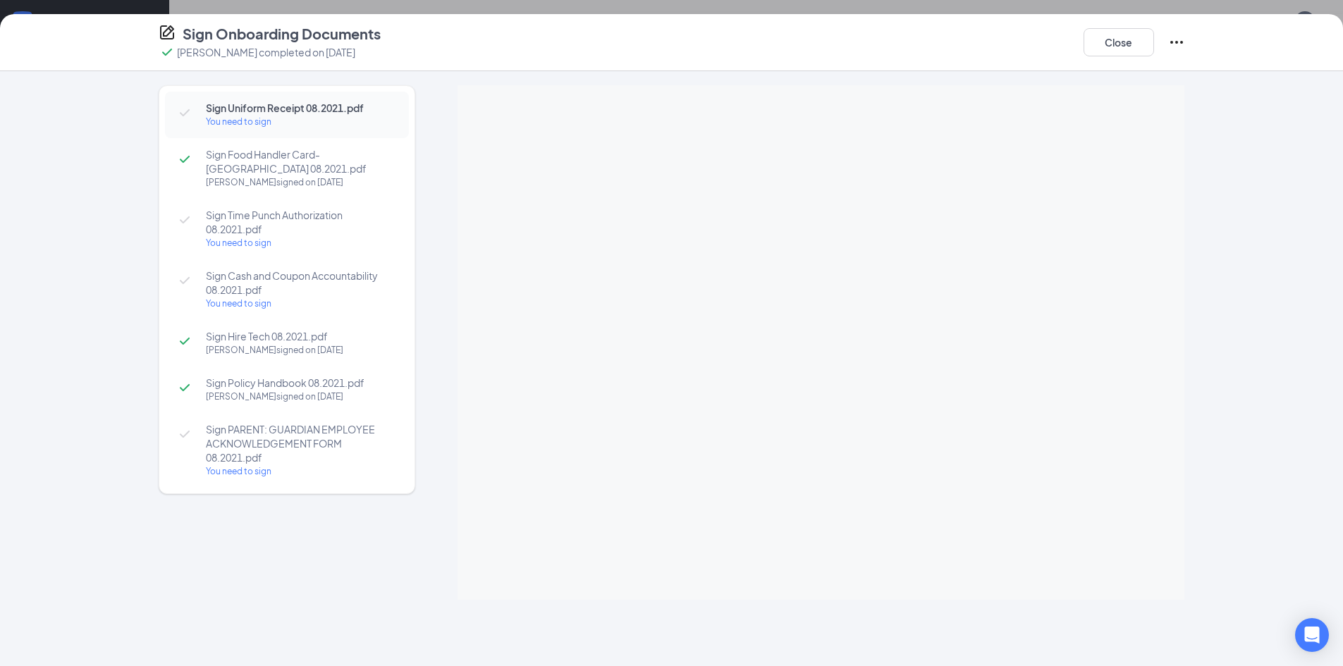
scroll to position [570, 0]
click at [274, 111] on span "Sign Uniform Receipt 08.2021.pdf" at bounding box center [300, 108] width 189 height 14
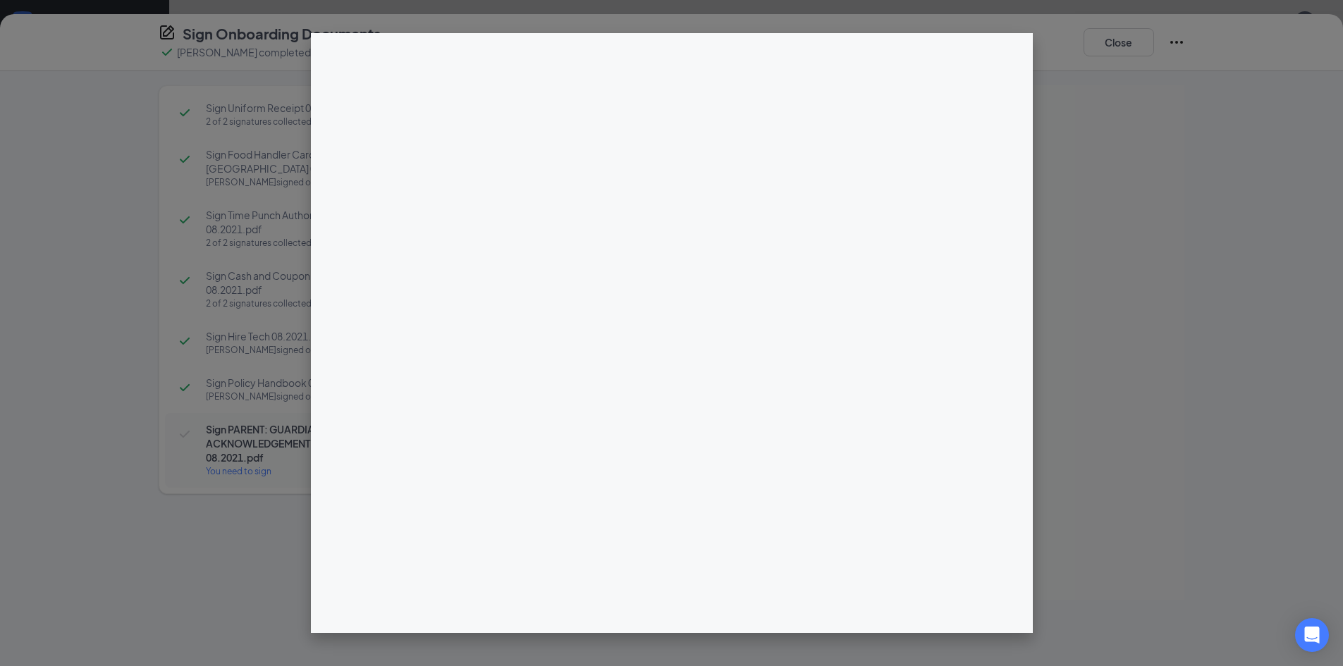
click at [1163, 307] on div at bounding box center [671, 333] width 1343 height 666
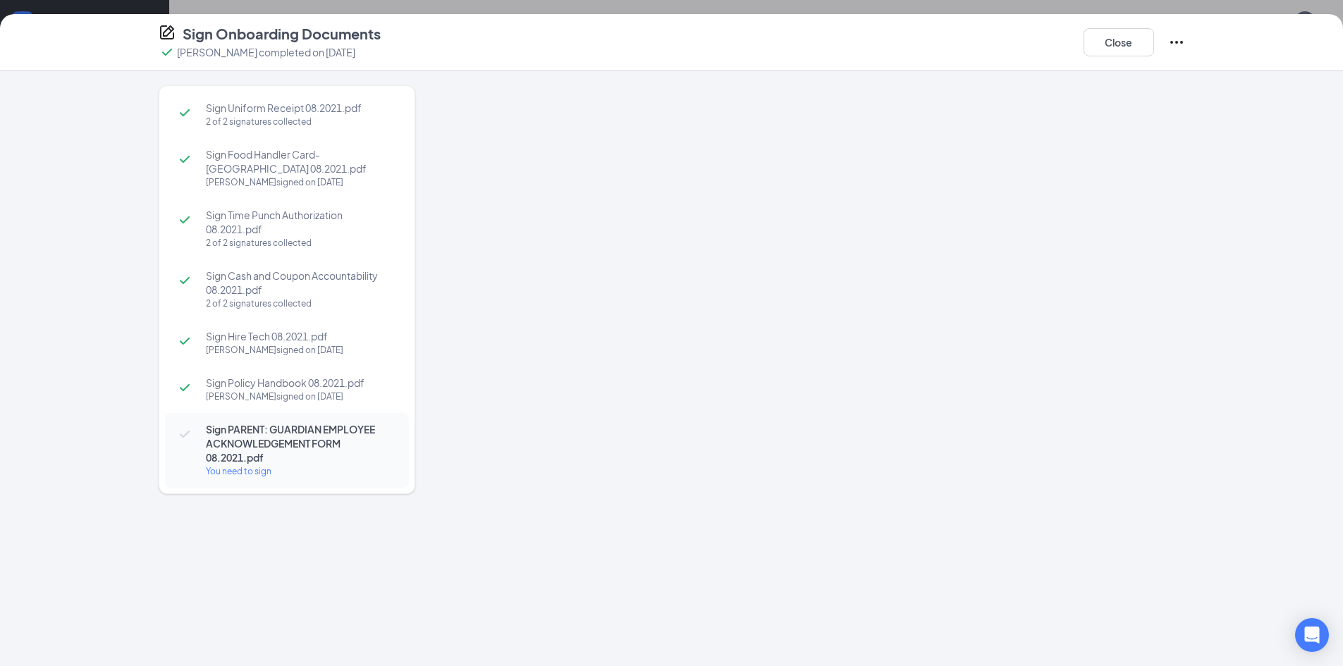
click at [237, 441] on span "Sign PARENT: GUARDIAN EMPLOYEE ACKNOWLEDGEMENT FORM 08.2021.pdf" at bounding box center [300, 443] width 189 height 42
click at [240, 466] on div "You need to sign" at bounding box center [300, 472] width 189 height 14
click at [244, 470] on div "You need to sign" at bounding box center [300, 472] width 189 height 14
click at [247, 472] on div "You need to sign" at bounding box center [300, 472] width 189 height 14
click at [239, 395] on div "[PERSON_NAME] signed on [DATE]" at bounding box center [300, 397] width 189 height 14
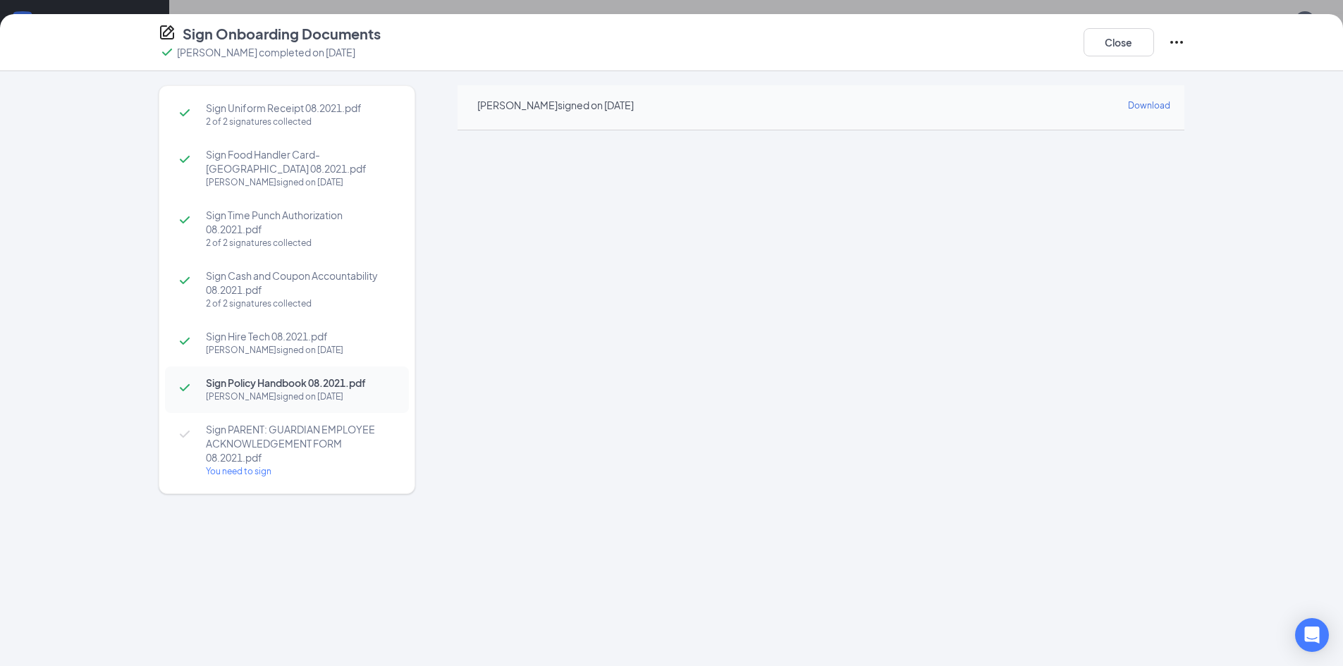
click at [254, 424] on span "Sign PARENT: GUARDIAN EMPLOYEE ACKNOWLEDGEMENT FORM 08.2021.pdf" at bounding box center [300, 443] width 189 height 42
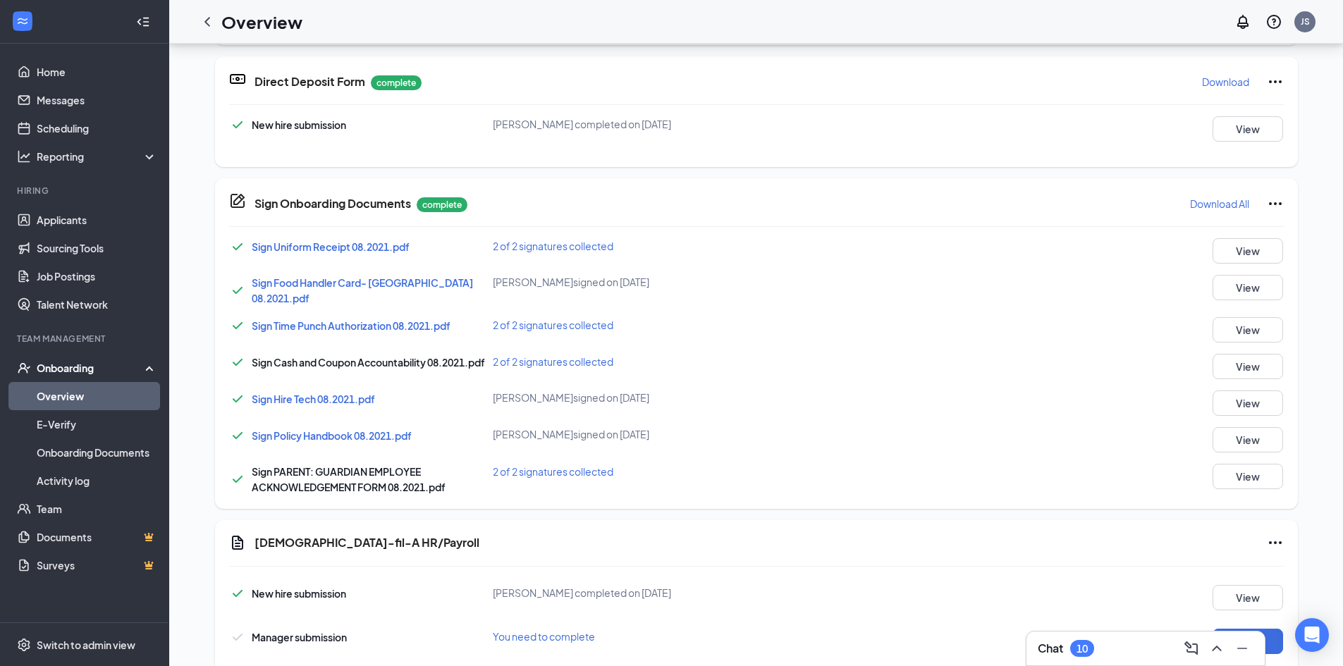
click at [340, 246] on span "Sign Uniform Receipt 08.2021.pdf" at bounding box center [331, 246] width 158 height 13
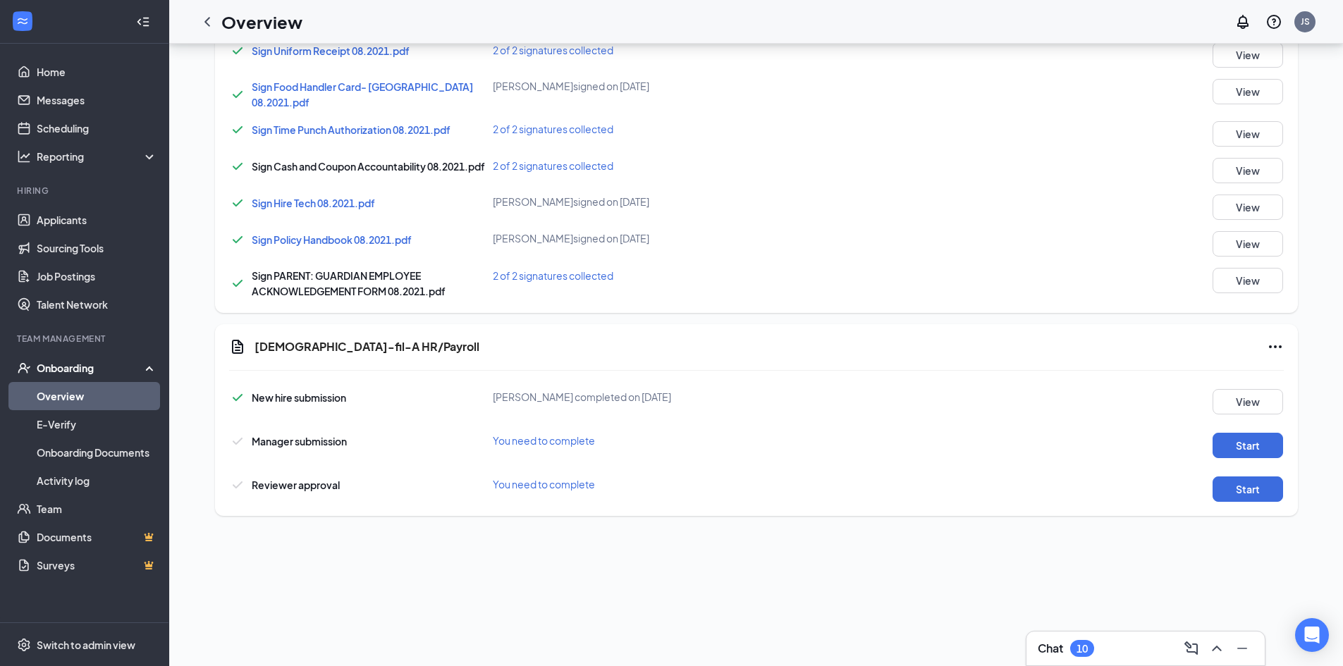
scroll to position [281, 0]
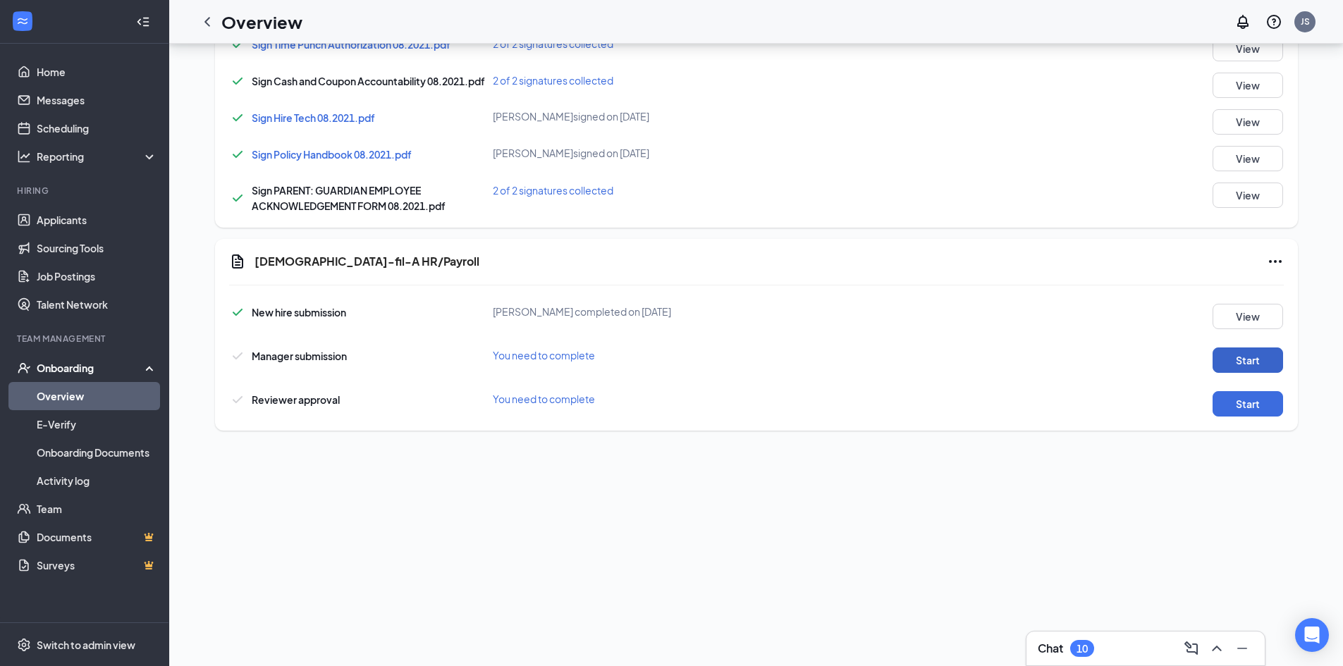
click at [1249, 357] on button "Start" at bounding box center [1248, 360] width 71 height 25
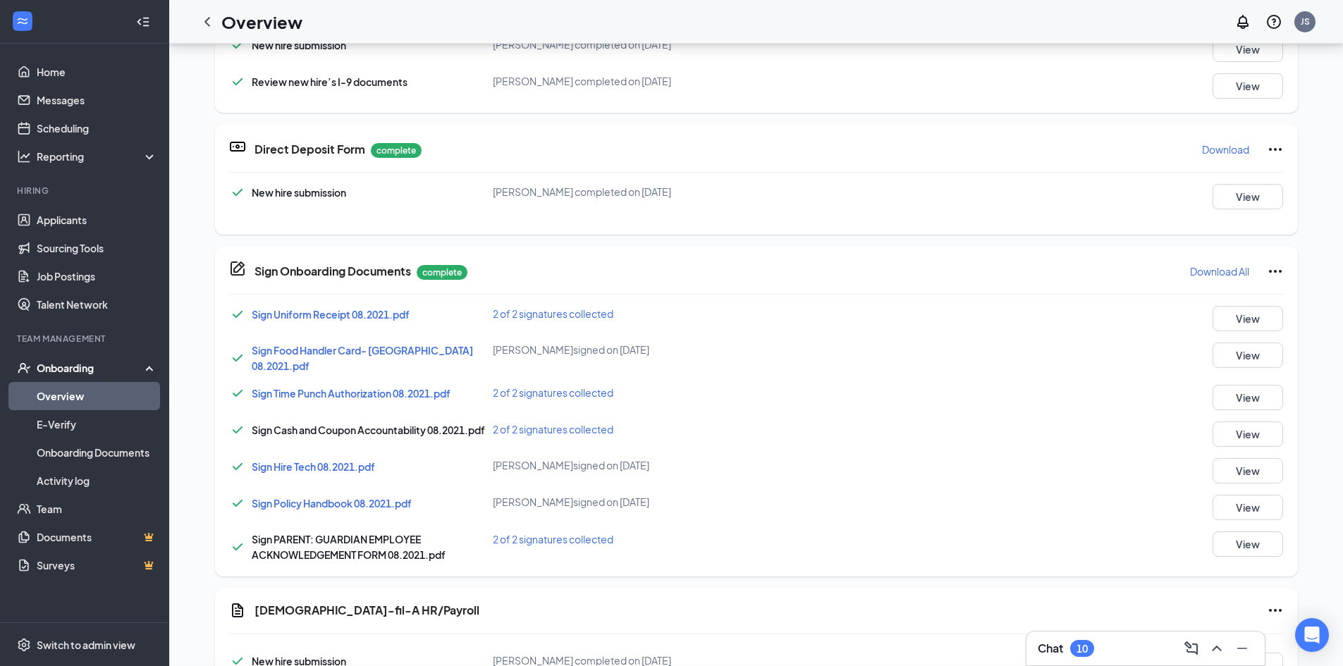
scroll to position [597, 0]
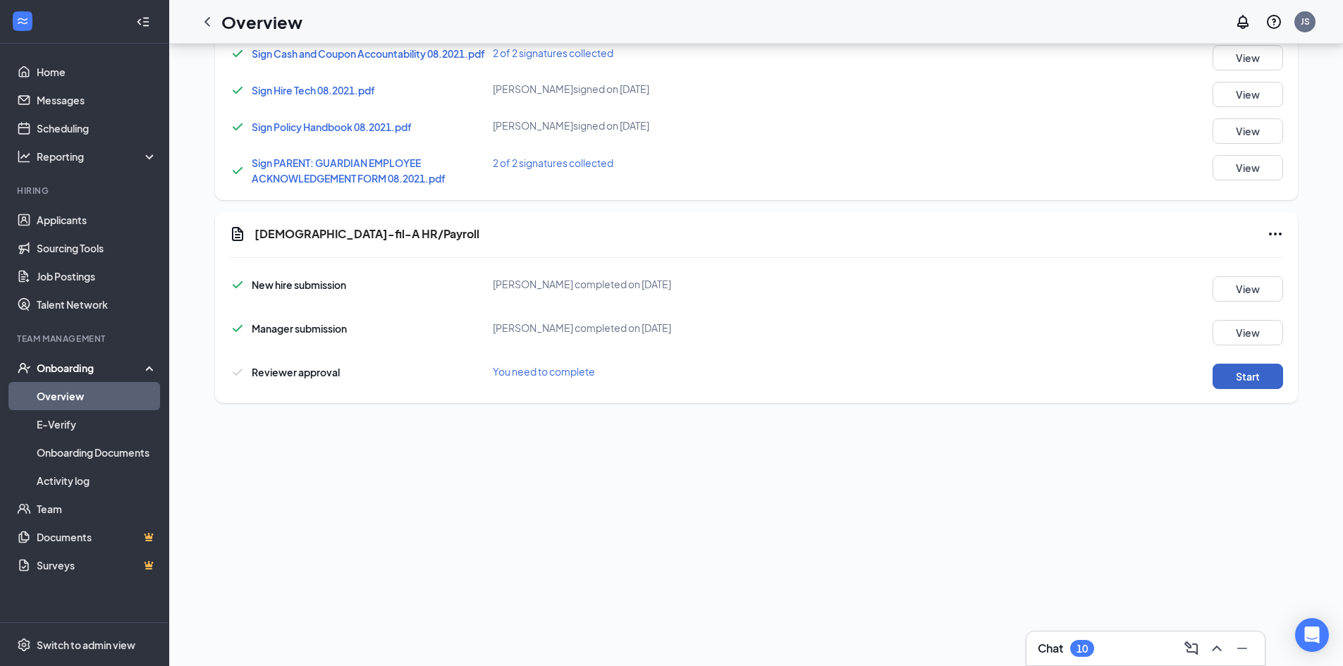
click at [1265, 375] on button "Start" at bounding box center [1248, 376] width 71 height 25
